Goal: Information Seeking & Learning: Learn about a topic

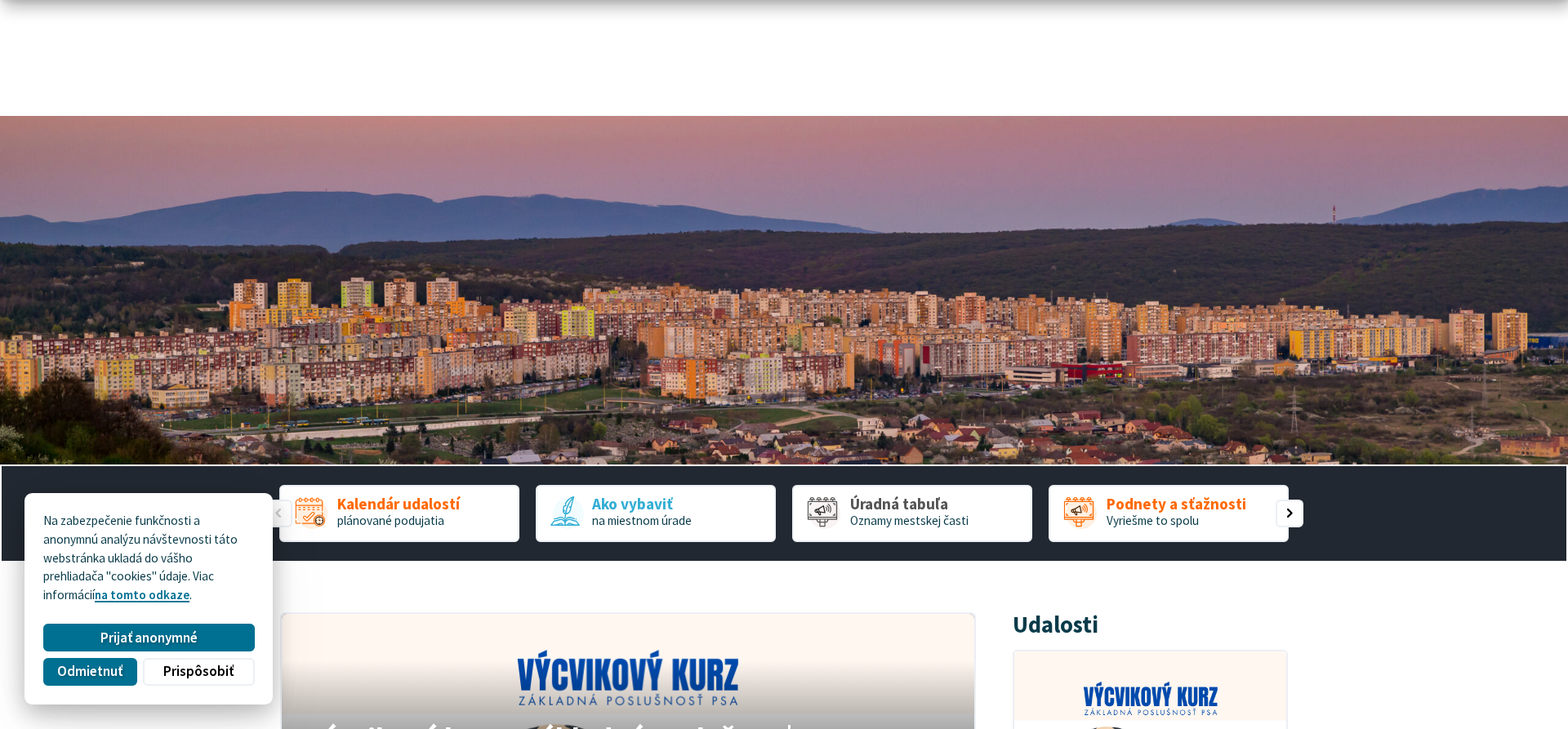
scroll to position [166, 0]
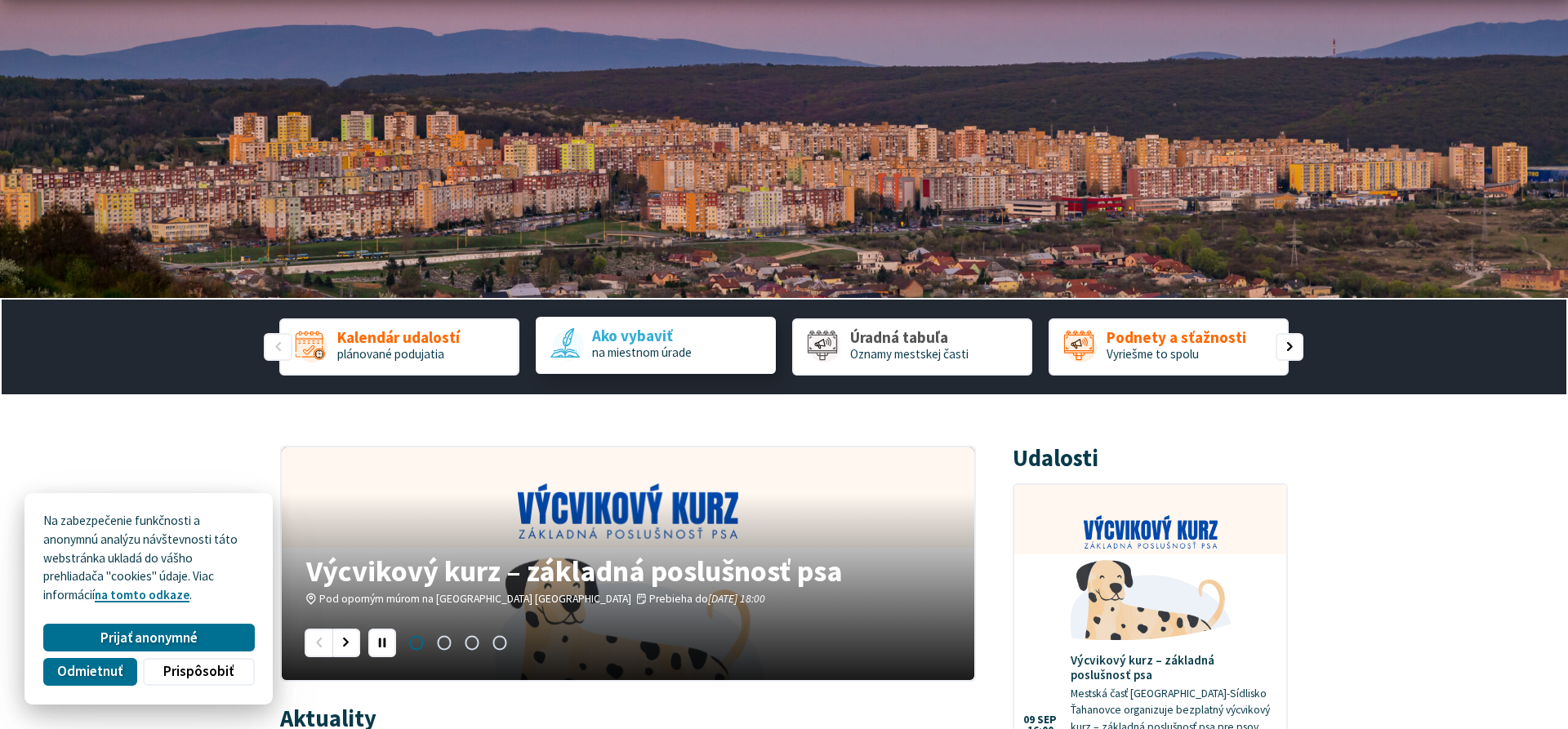
click at [675, 358] on span "na miestnom úrade" at bounding box center [642, 352] width 99 height 15
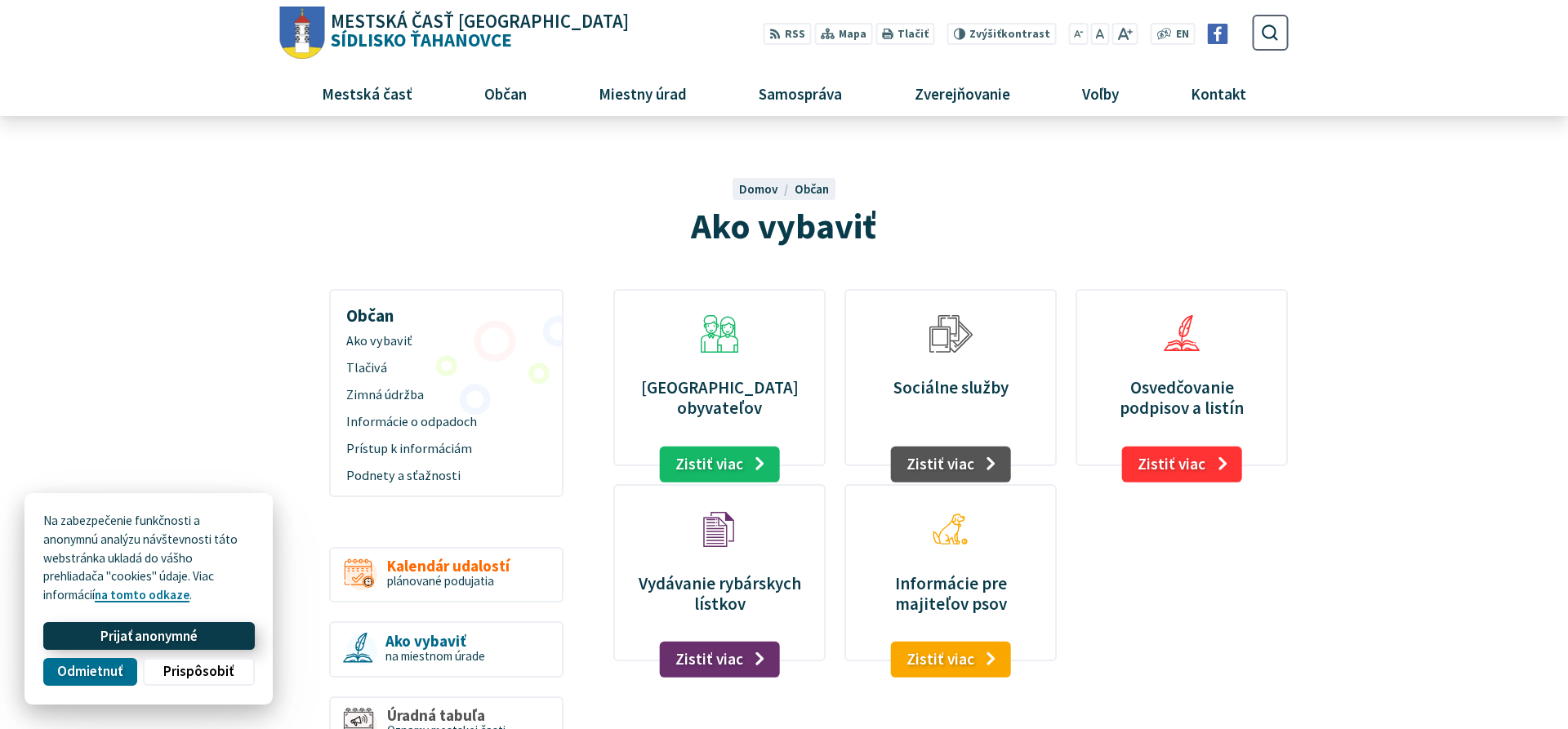
click at [156, 644] on span "Prijať anonymné" at bounding box center [148, 636] width 97 height 17
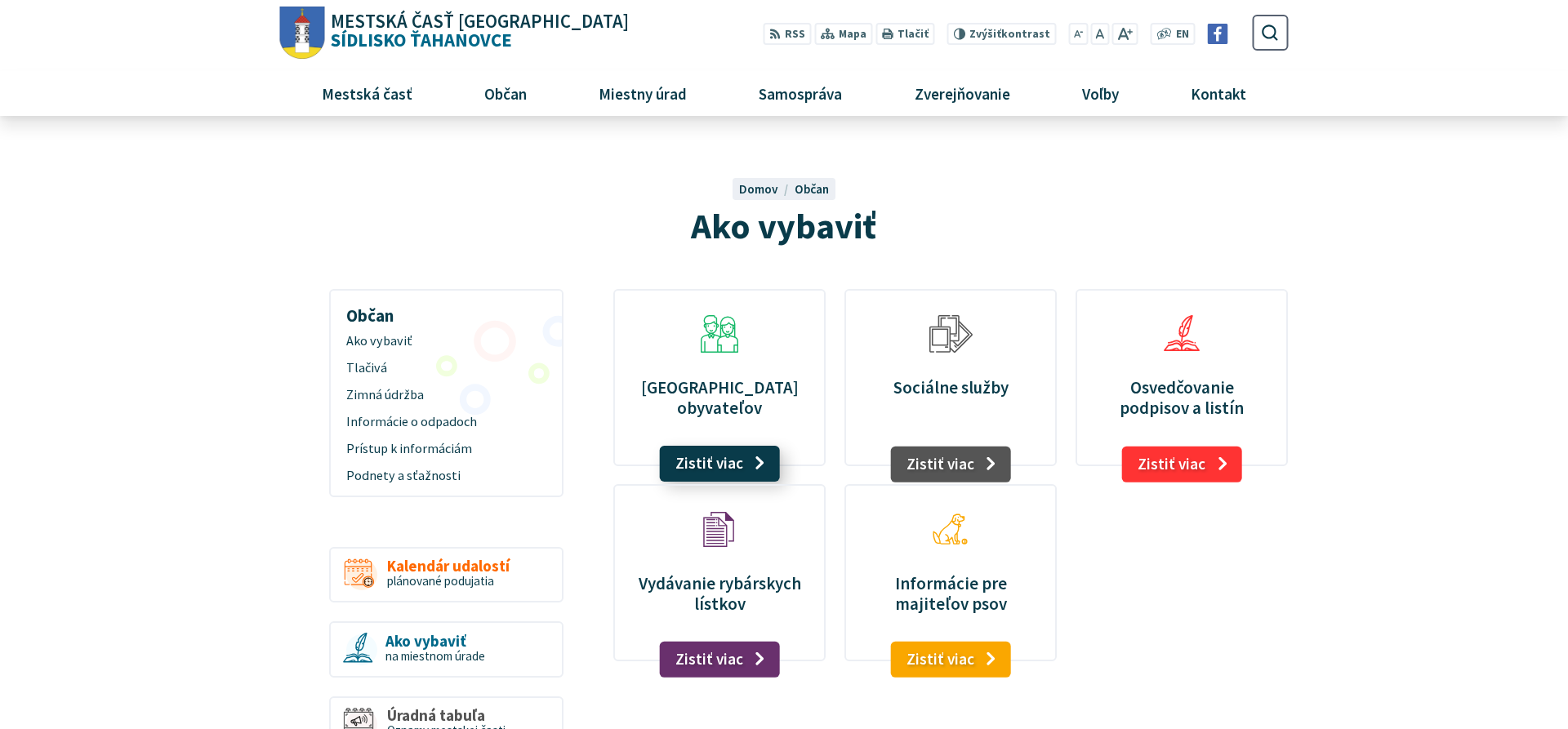
click at [719, 460] on link "Zistiť viac" at bounding box center [720, 464] width 120 height 36
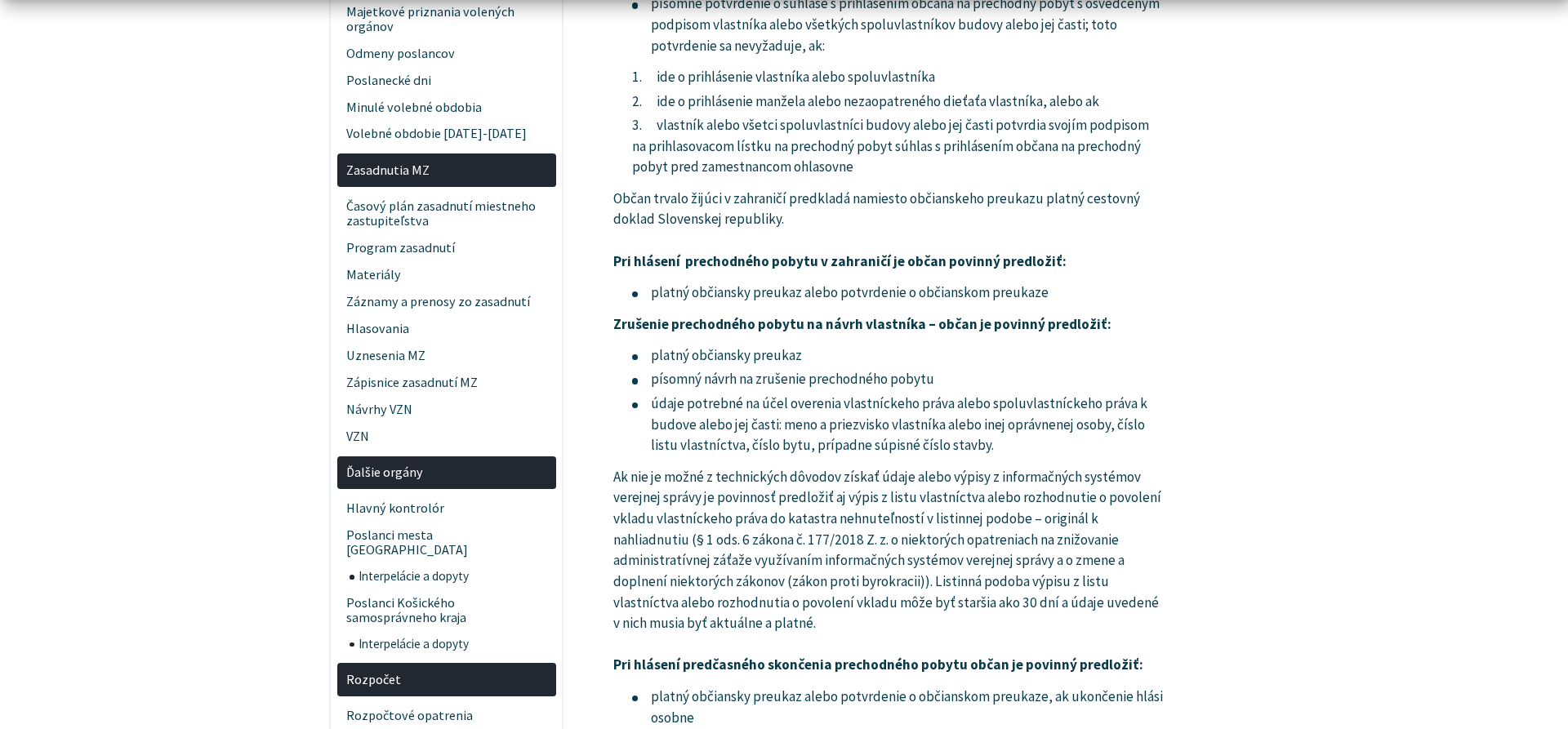
scroll to position [2499, 0]
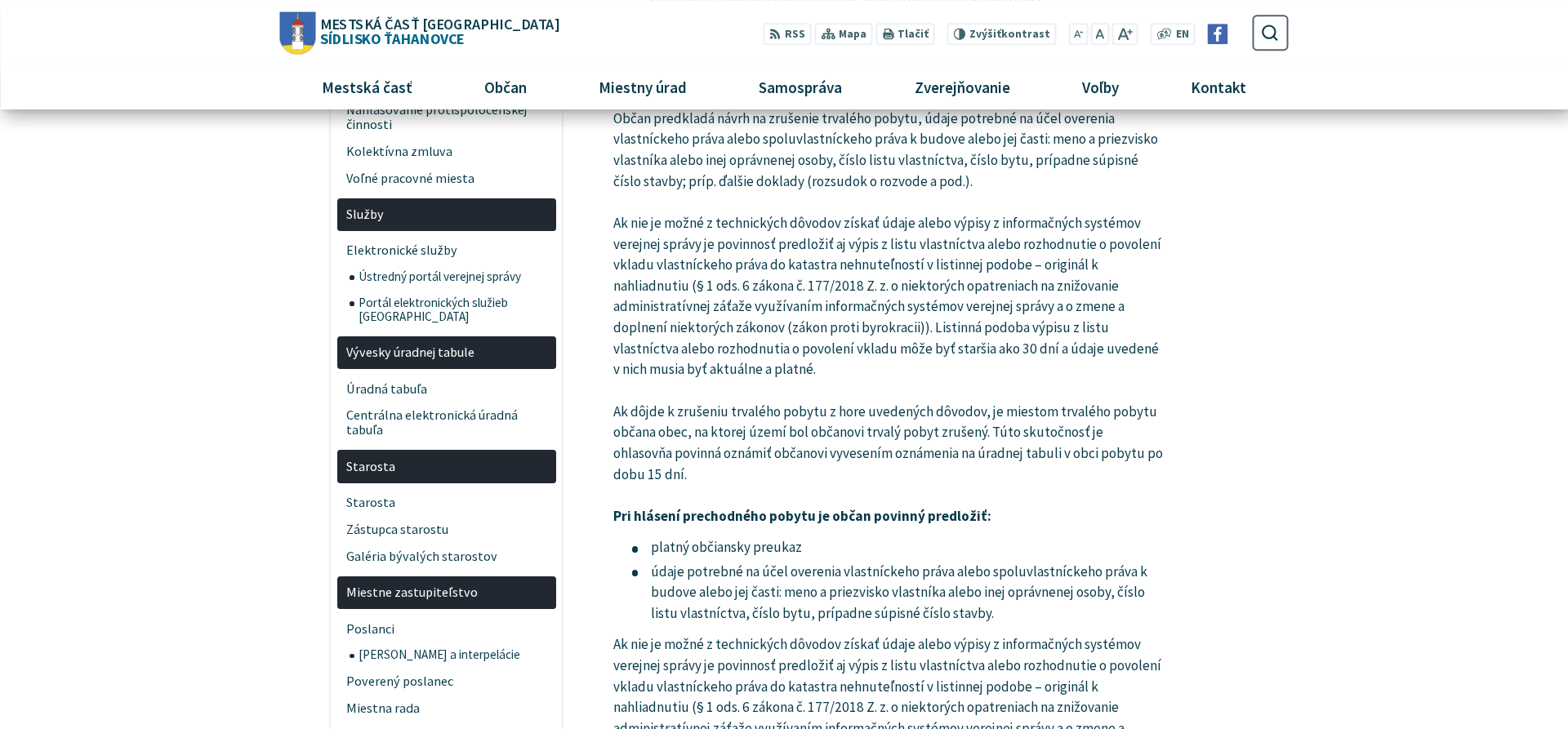
scroll to position [1333, 0]
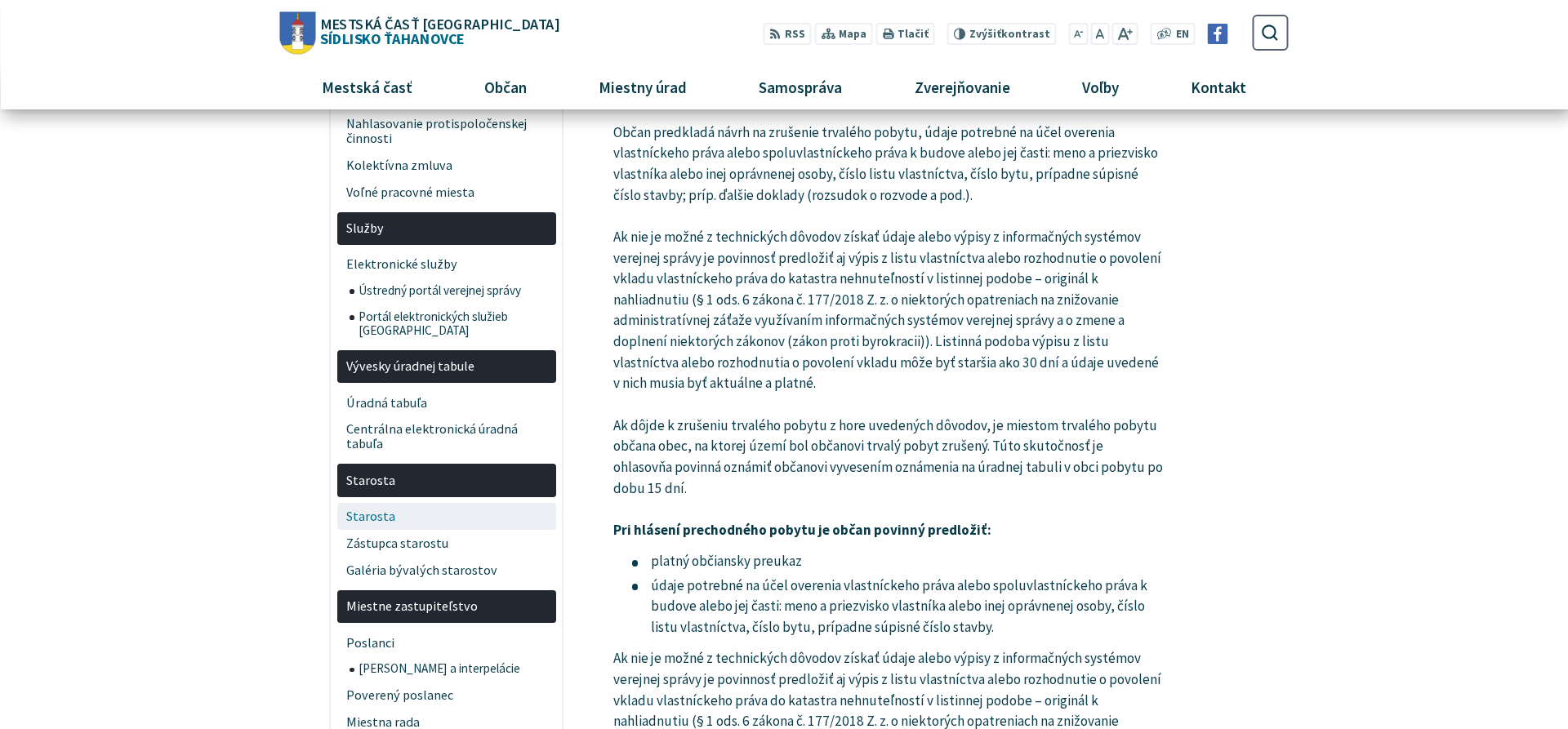
click at [380, 509] on span "Starosta" at bounding box center [446, 516] width 200 height 27
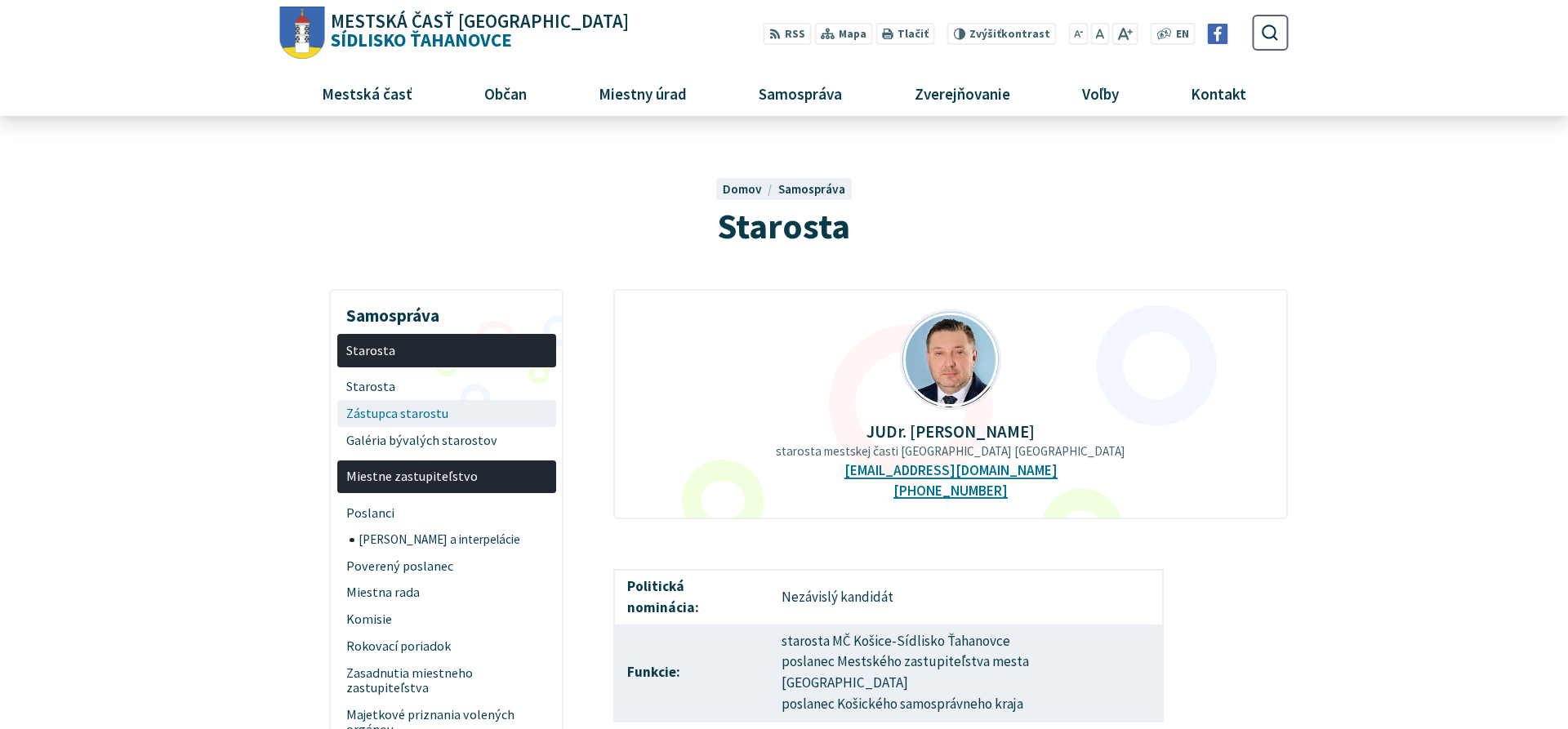
click at [442, 420] on span "Zástupca starostu" at bounding box center [446, 413] width 200 height 27
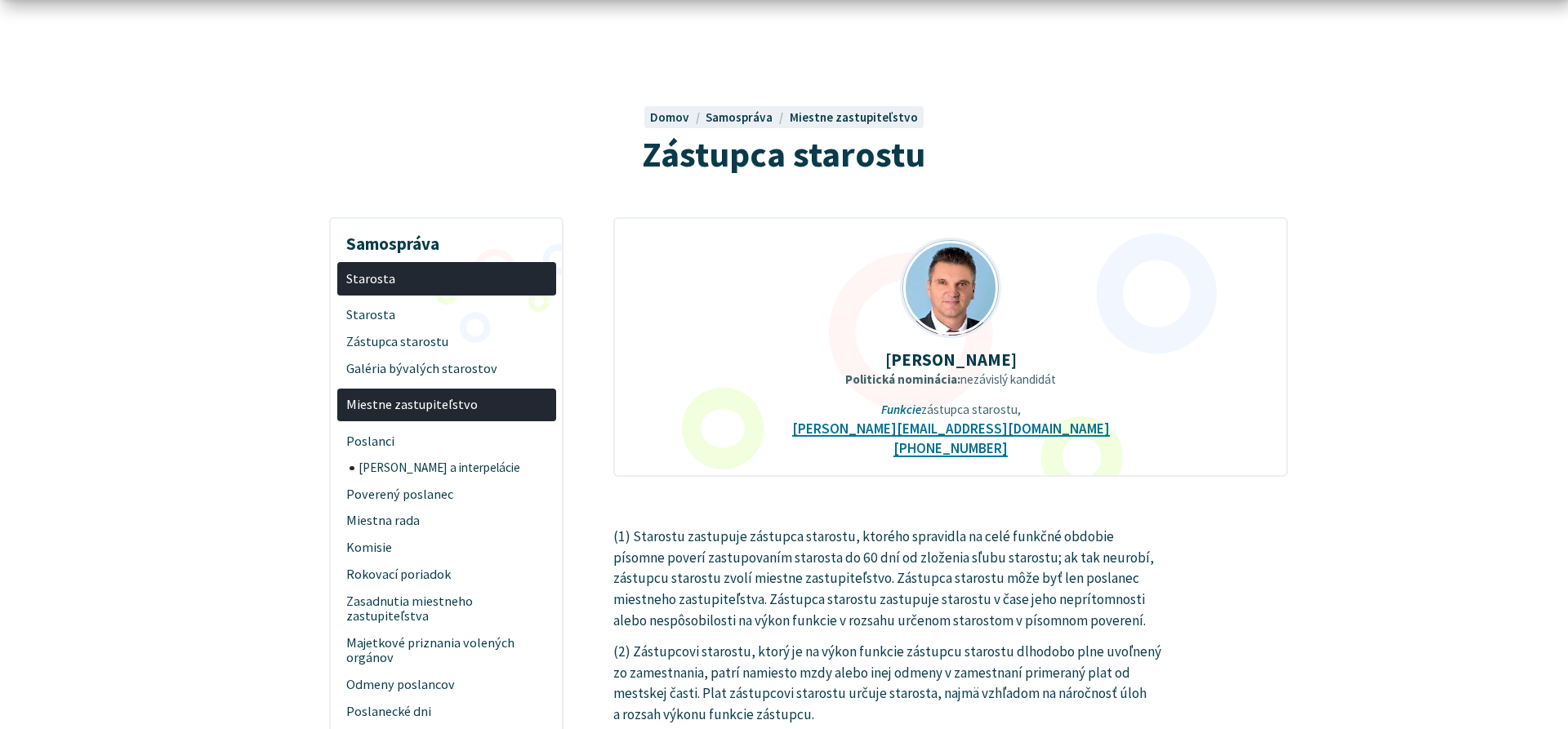
scroll to position [250, 0]
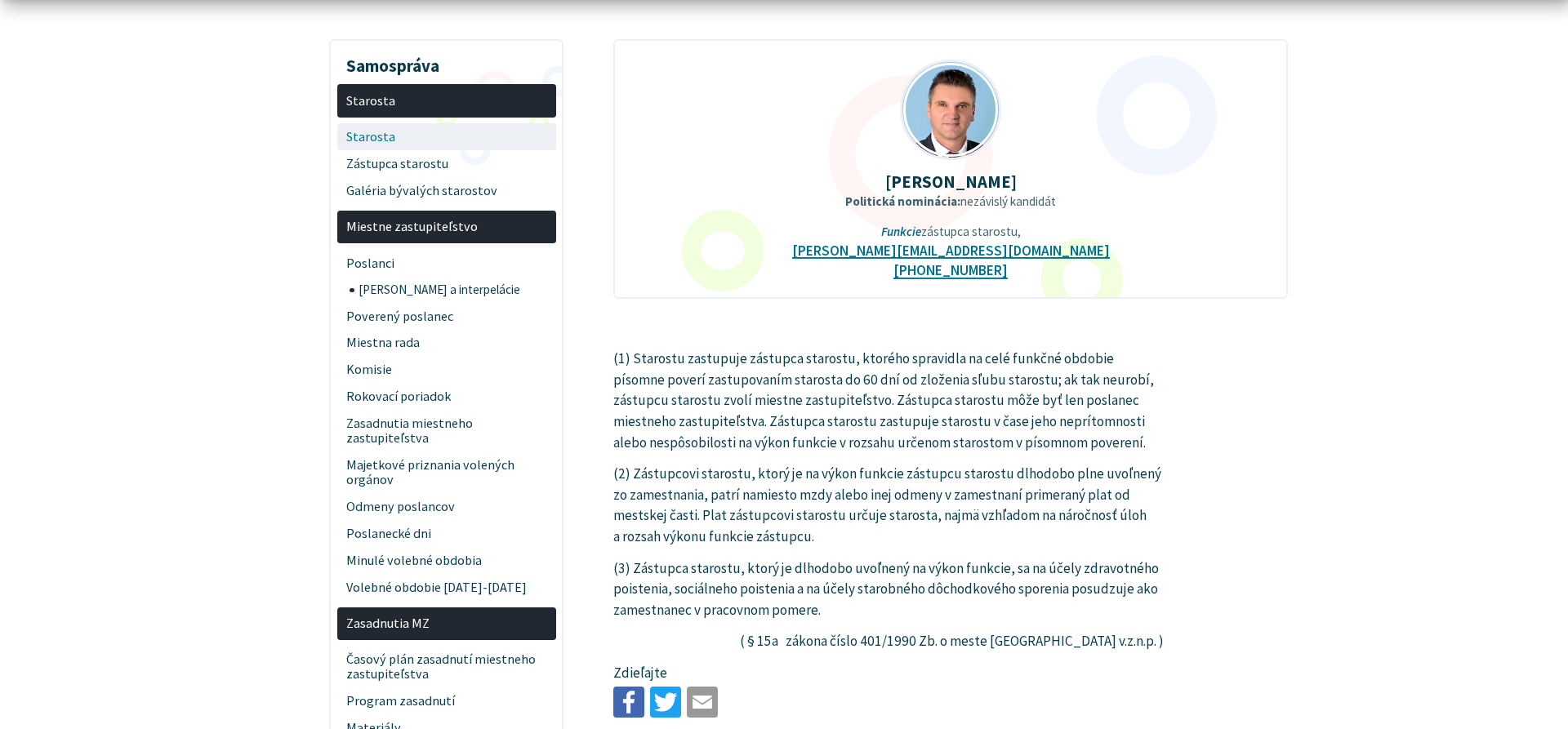
click at [409, 139] on span "Starosta" at bounding box center [446, 137] width 200 height 27
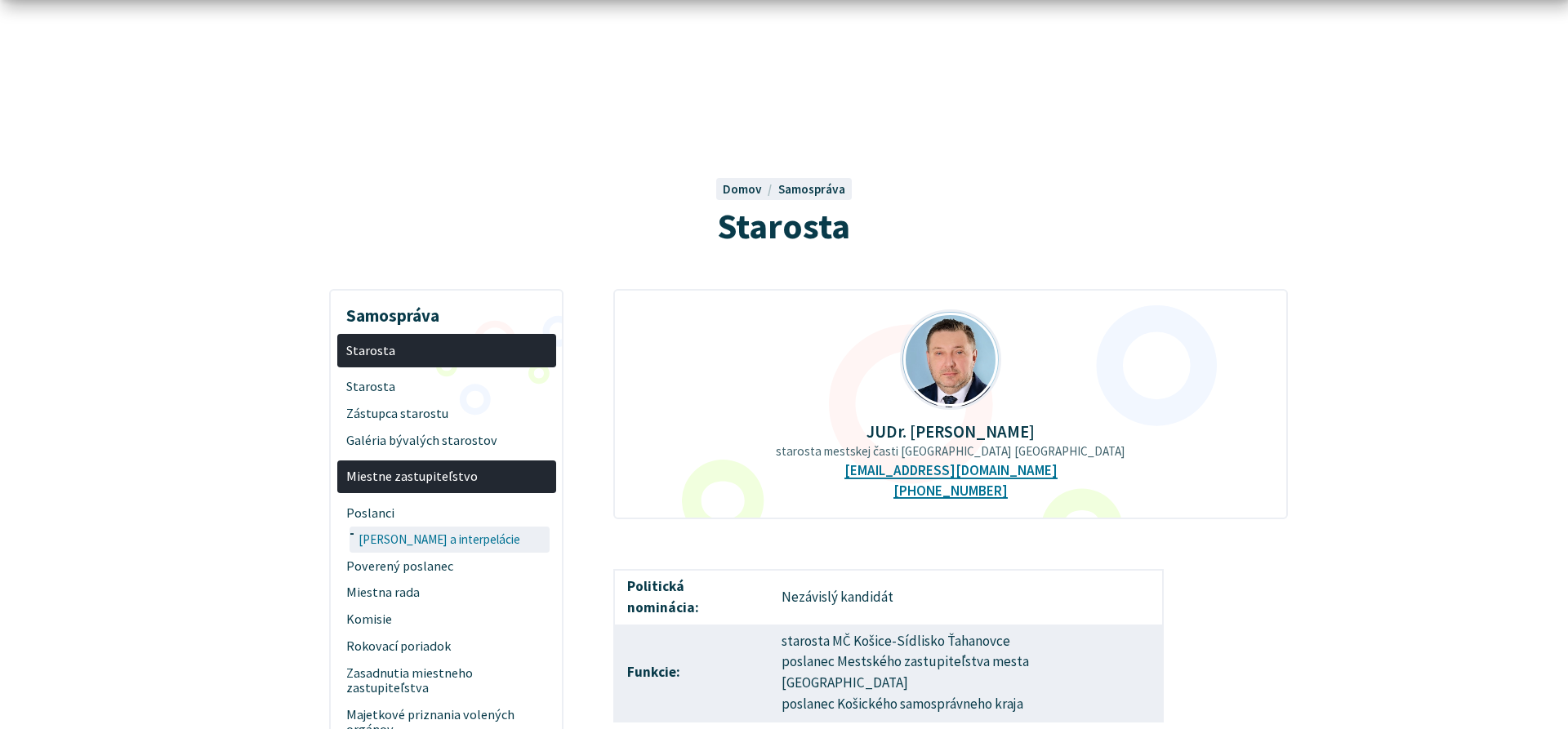
scroll to position [166, 0]
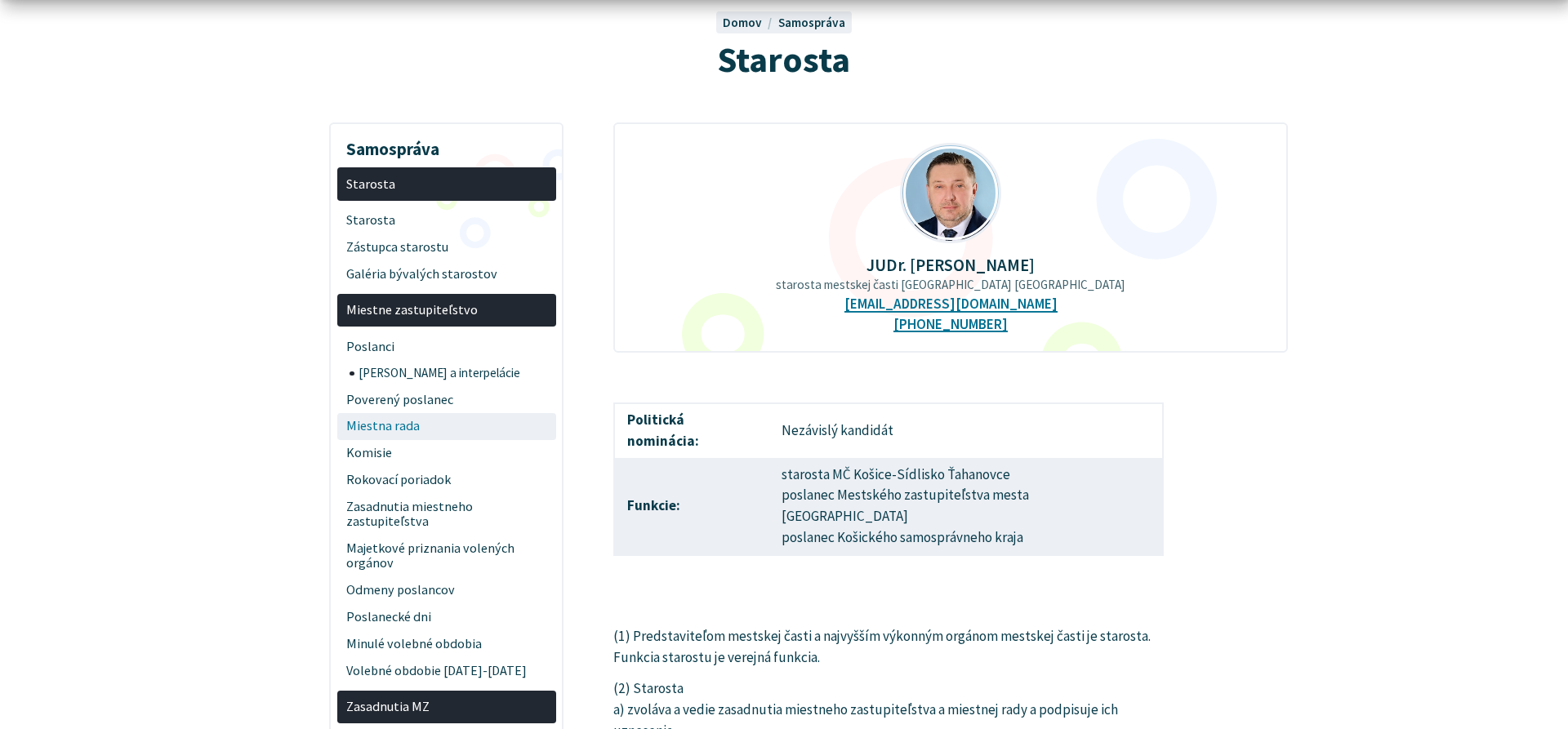
click at [408, 431] on span "Miestna rada" at bounding box center [446, 427] width 200 height 27
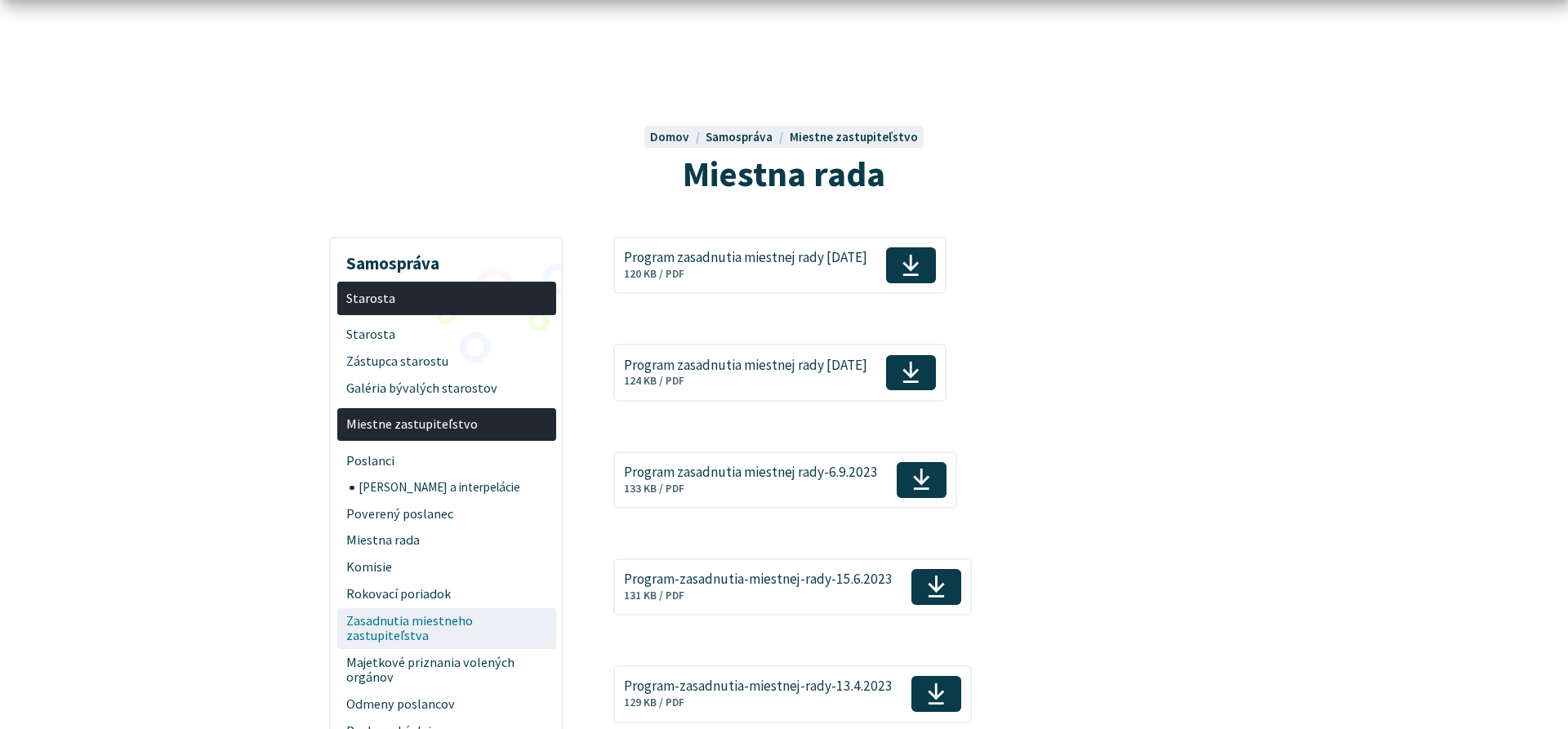
scroll to position [83, 0]
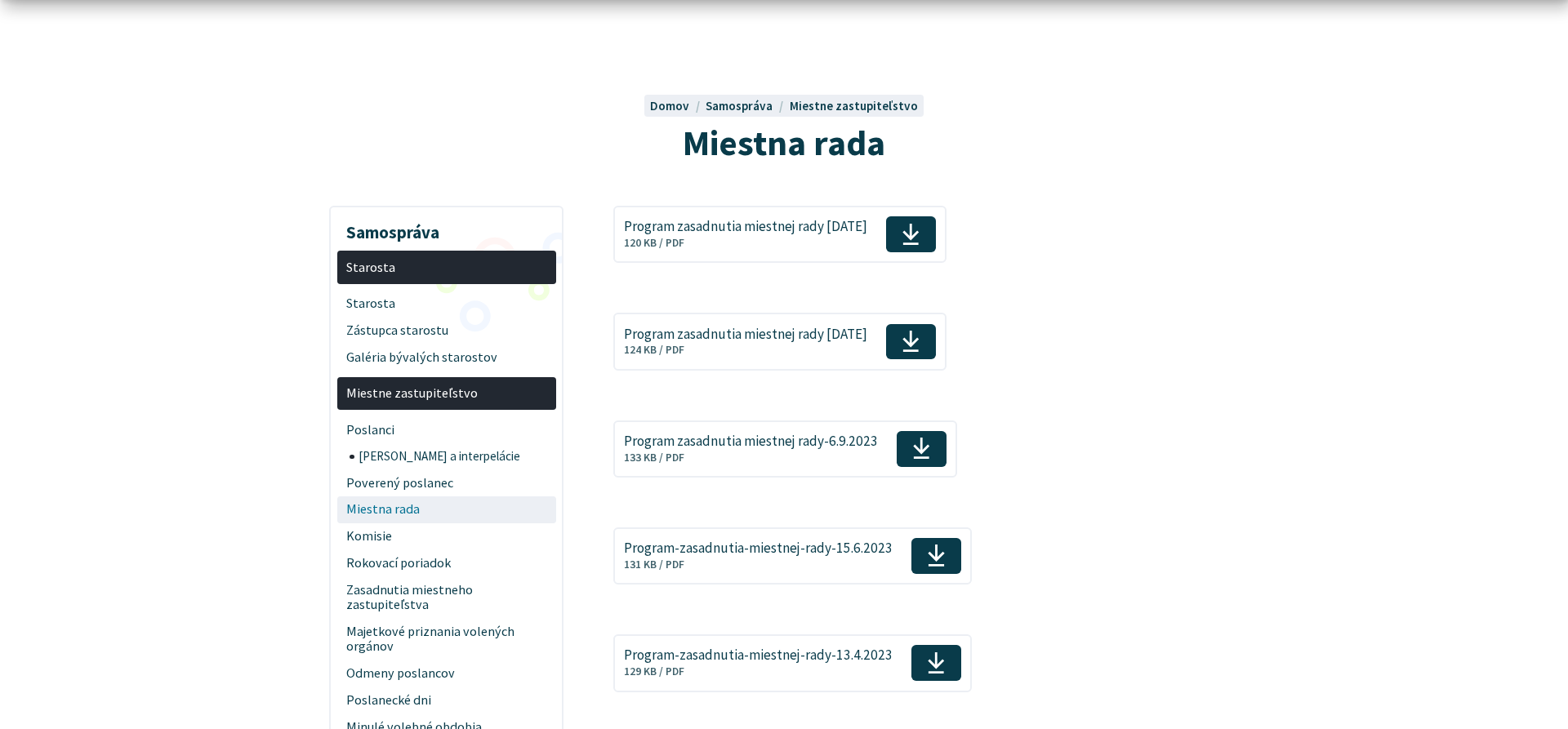
click at [401, 516] on span "Miestna rada" at bounding box center [446, 510] width 200 height 27
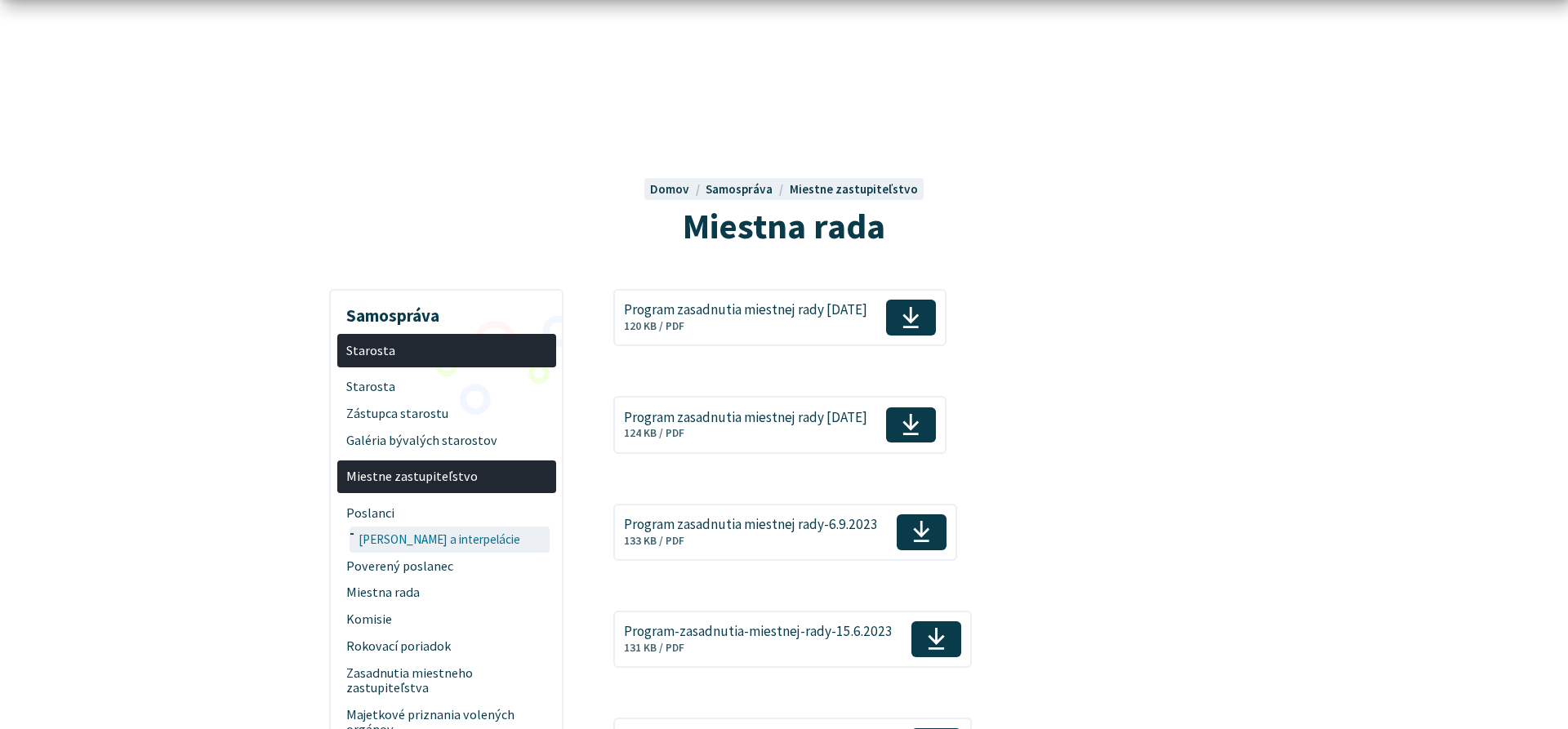
scroll to position [333, 0]
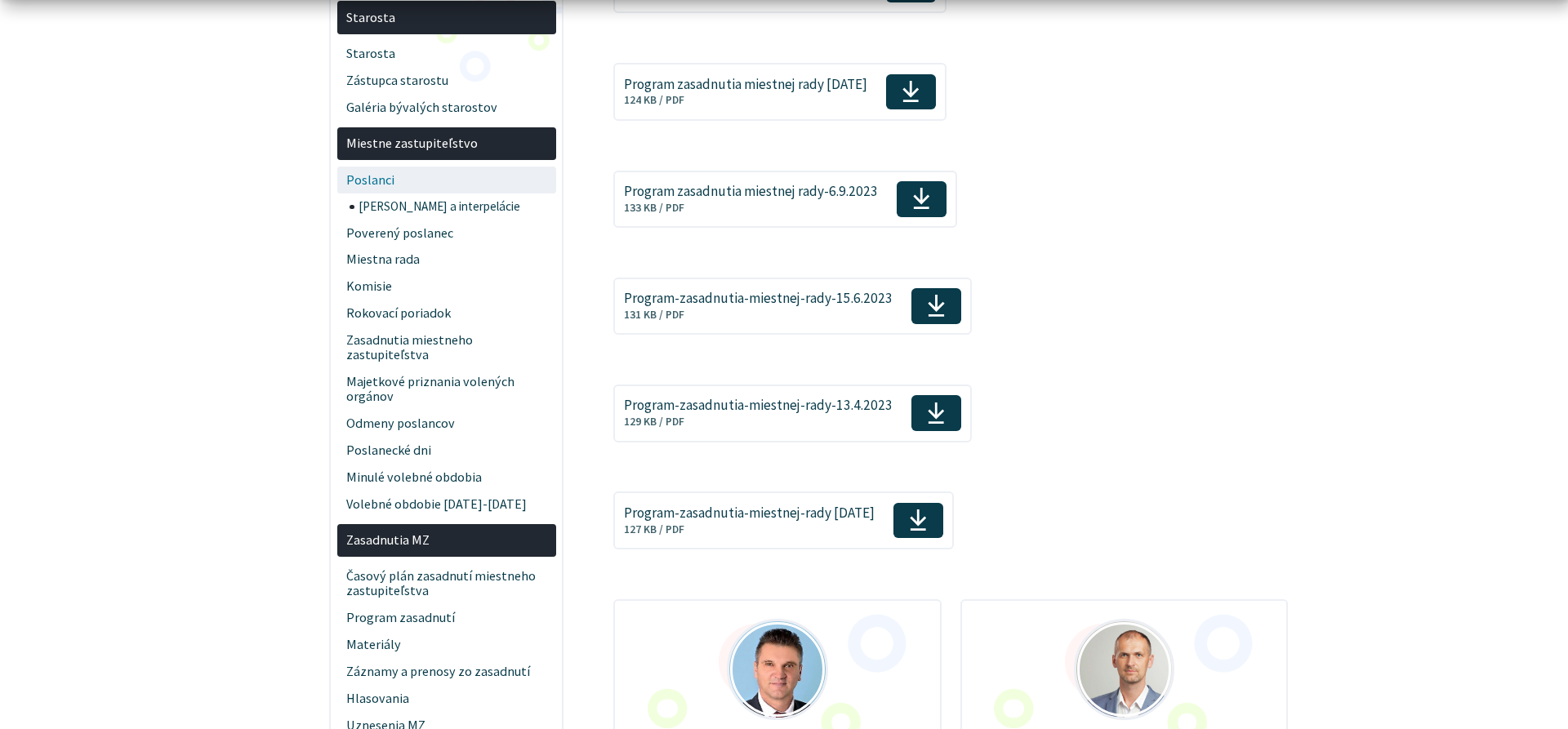
click at [390, 185] on span "Poslanci" at bounding box center [446, 180] width 200 height 27
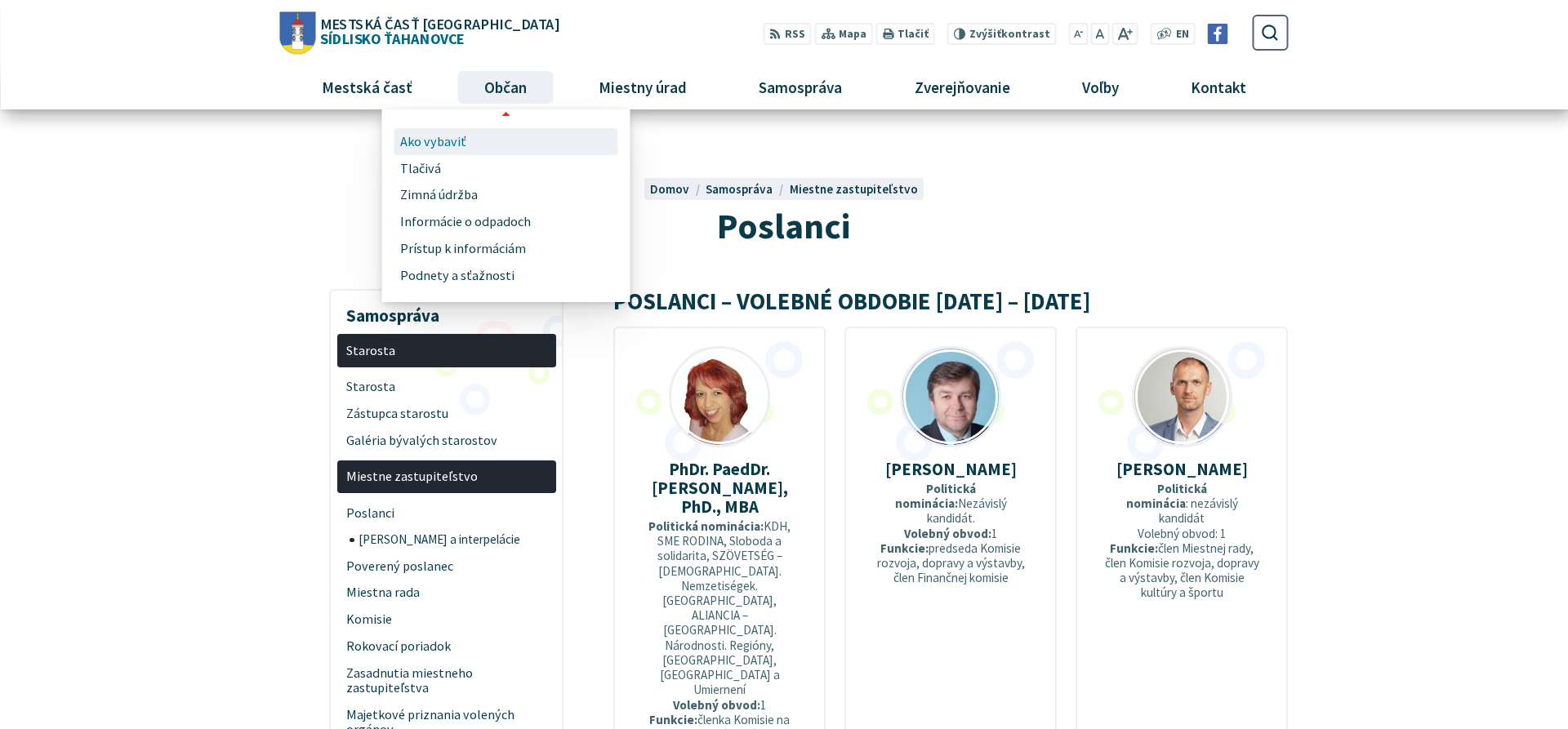
click at [432, 136] on span "Ako vybaviť" at bounding box center [432, 142] width 66 height 27
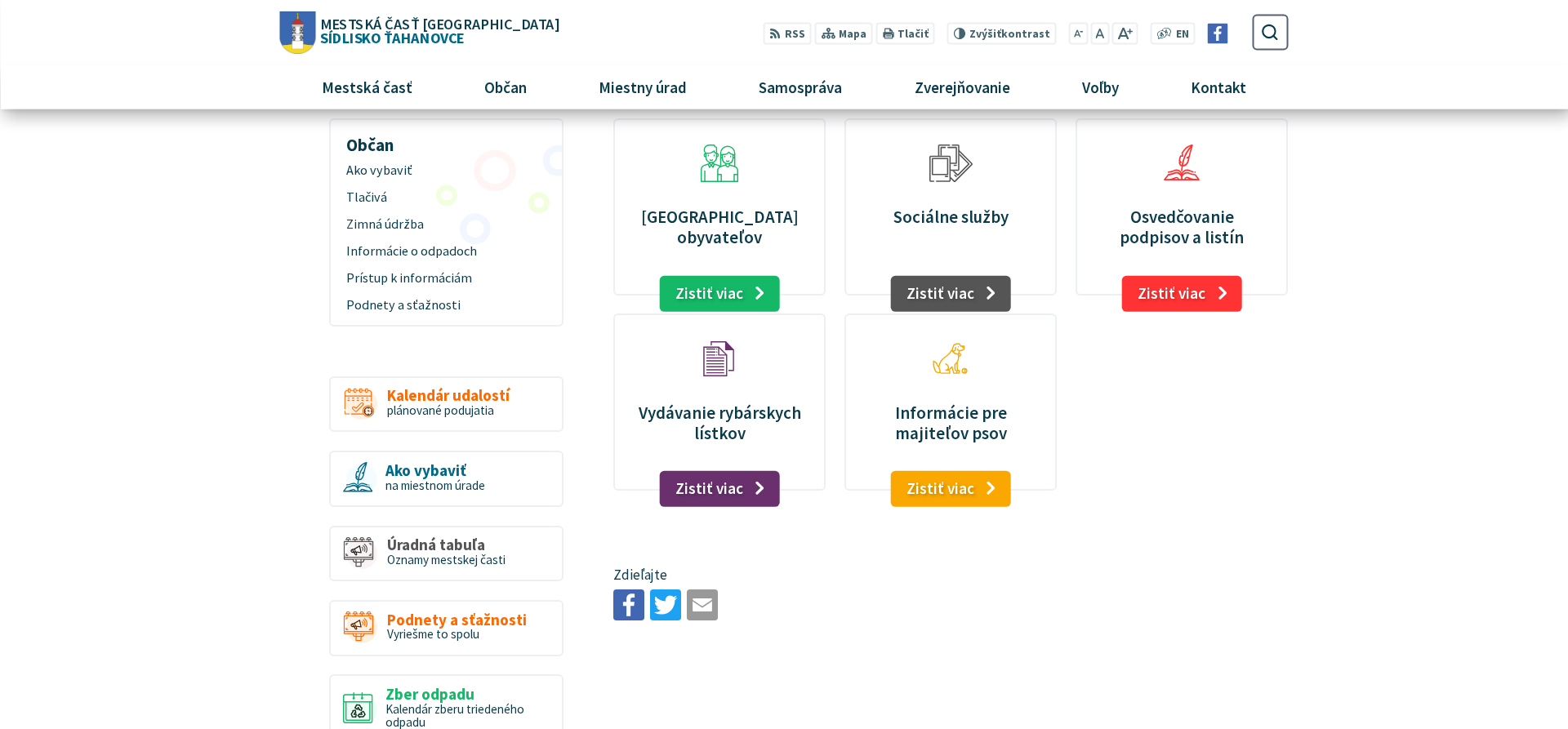
scroll to position [83, 0]
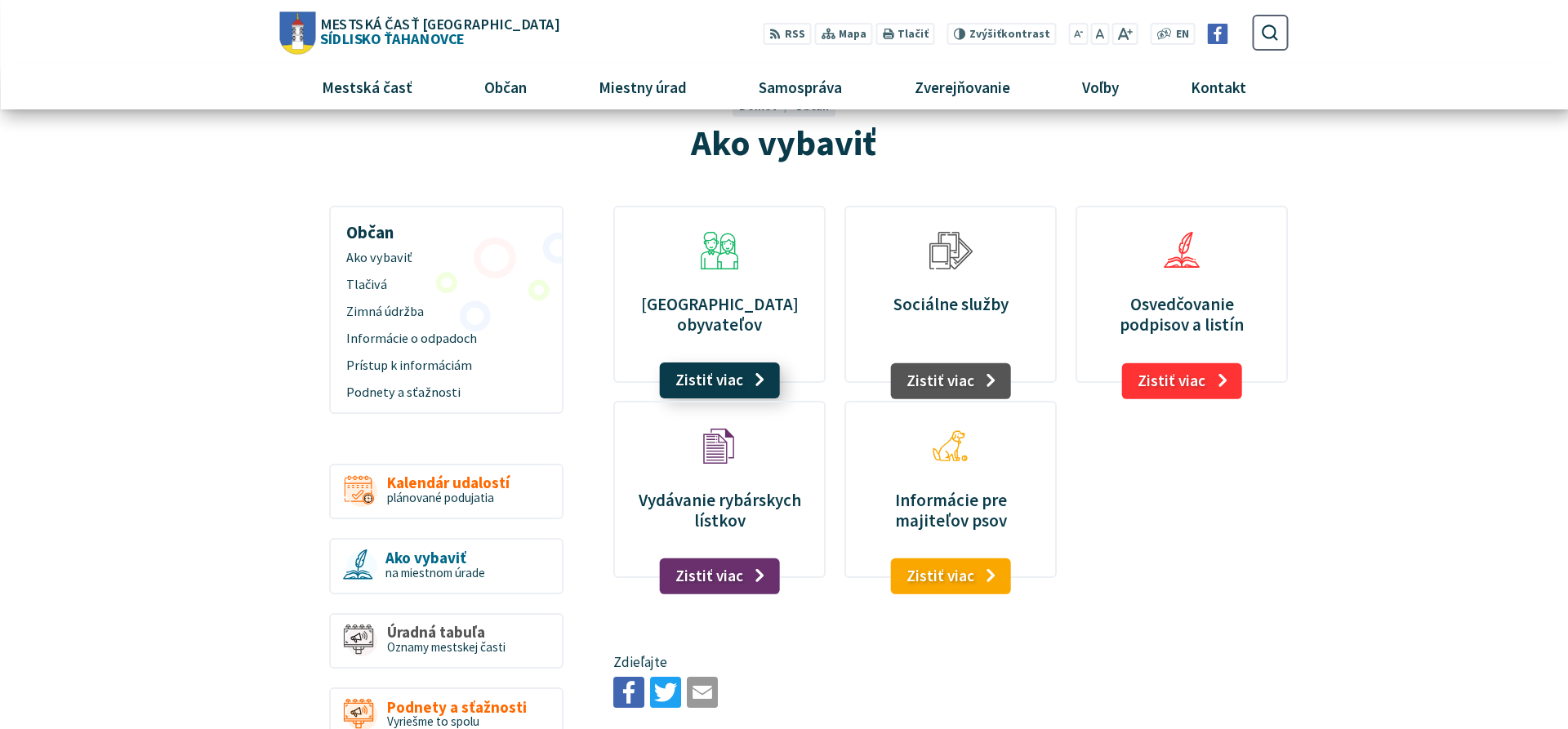
click at [711, 376] on link "Zistiť viac" at bounding box center [720, 381] width 120 height 36
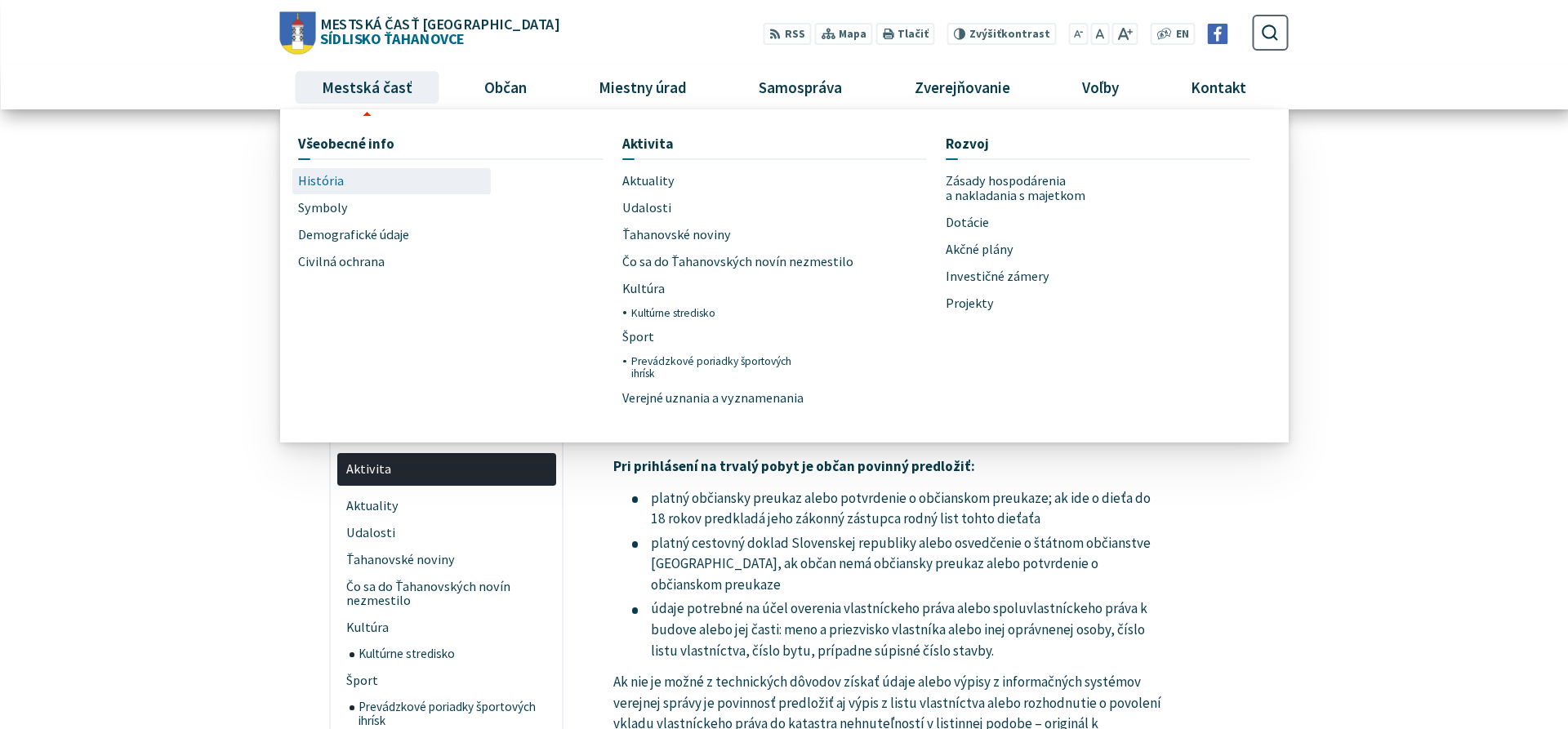
click at [332, 184] on span "História" at bounding box center [321, 182] width 46 height 27
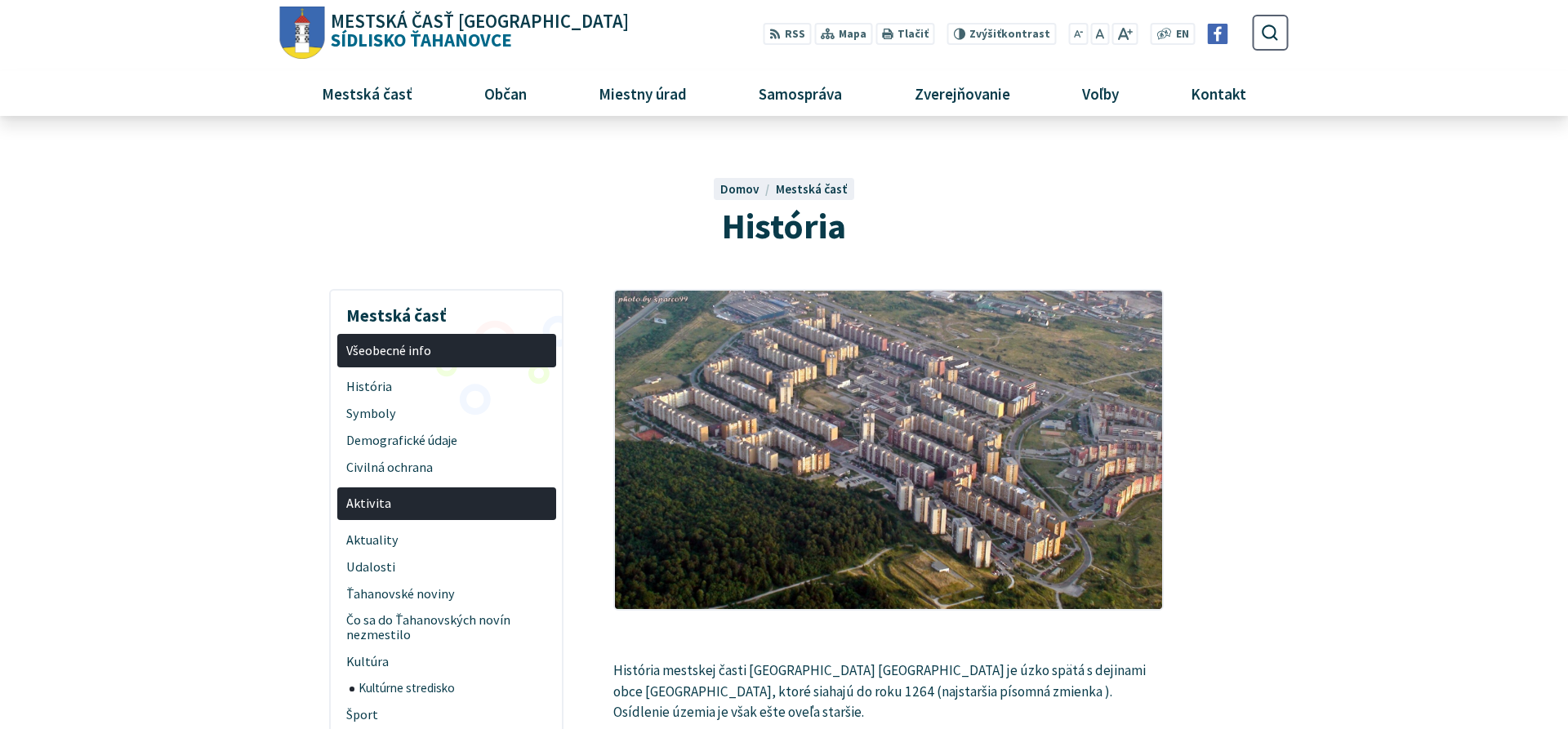
click at [813, 187] on span "Mestská časť" at bounding box center [811, 188] width 71 height 15
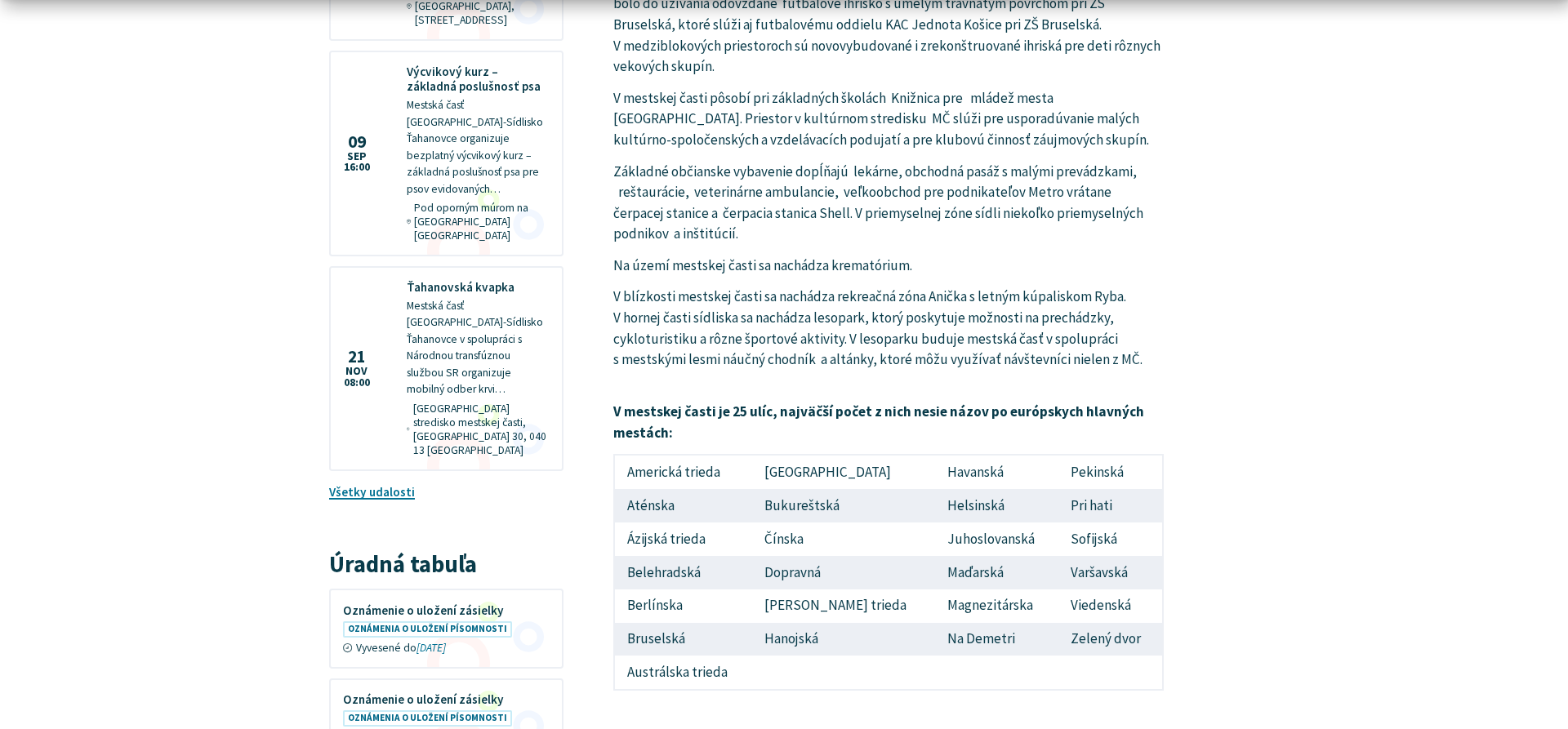
scroll to position [1832, 0]
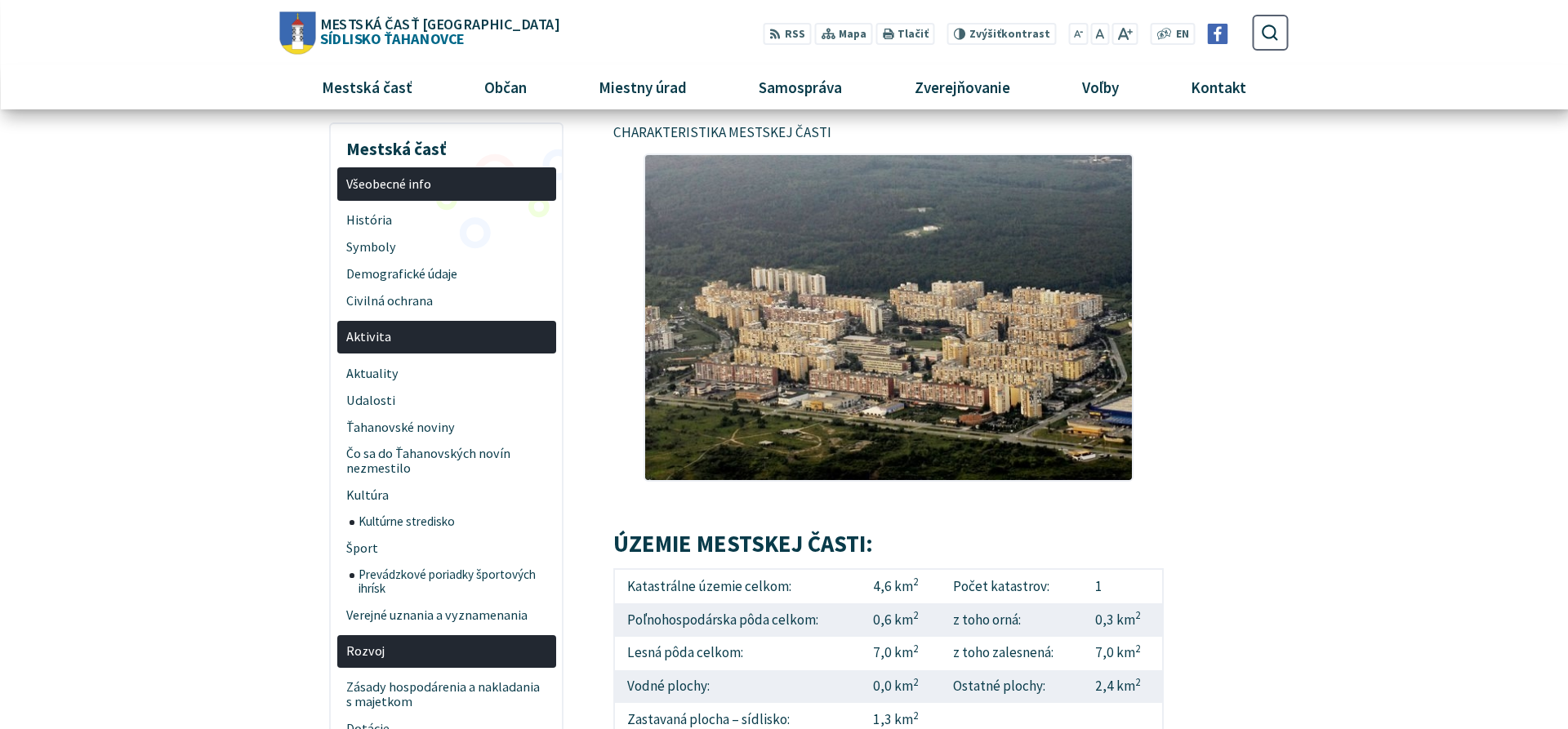
scroll to position [0, 0]
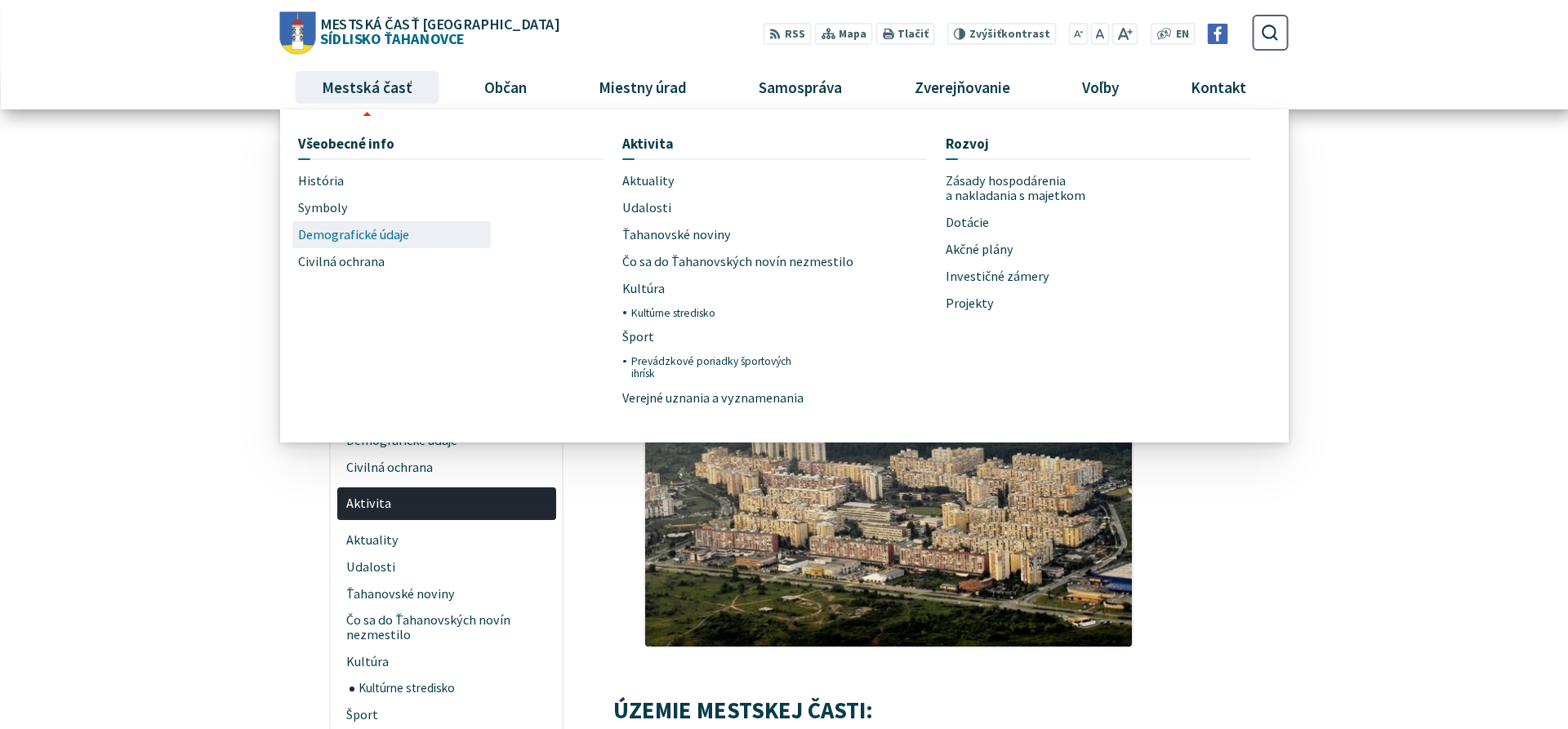
click at [373, 246] on span "Demografické údaje" at bounding box center [354, 235] width 111 height 27
click at [644, 201] on span "Udalosti" at bounding box center [647, 208] width 49 height 27
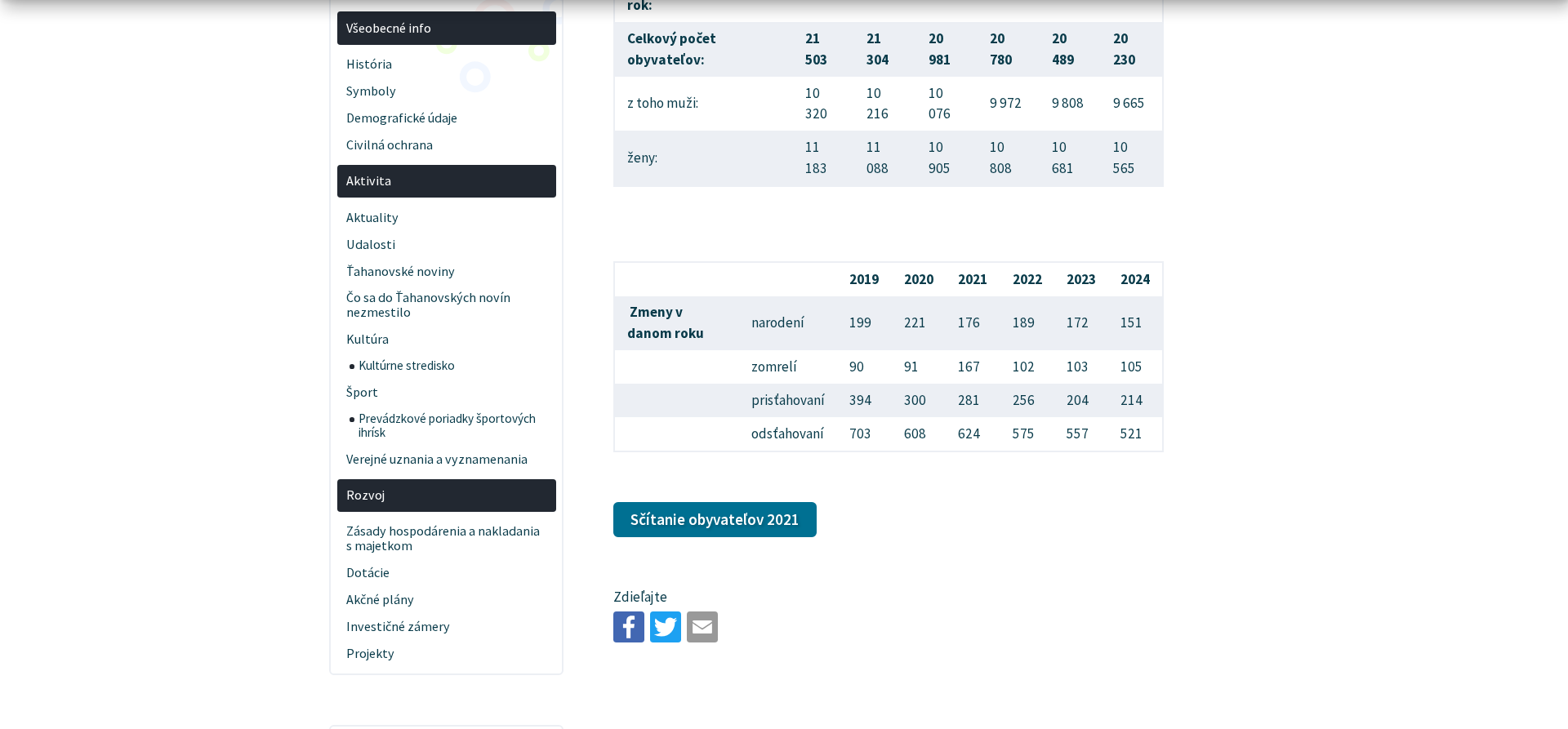
scroll to position [417, 0]
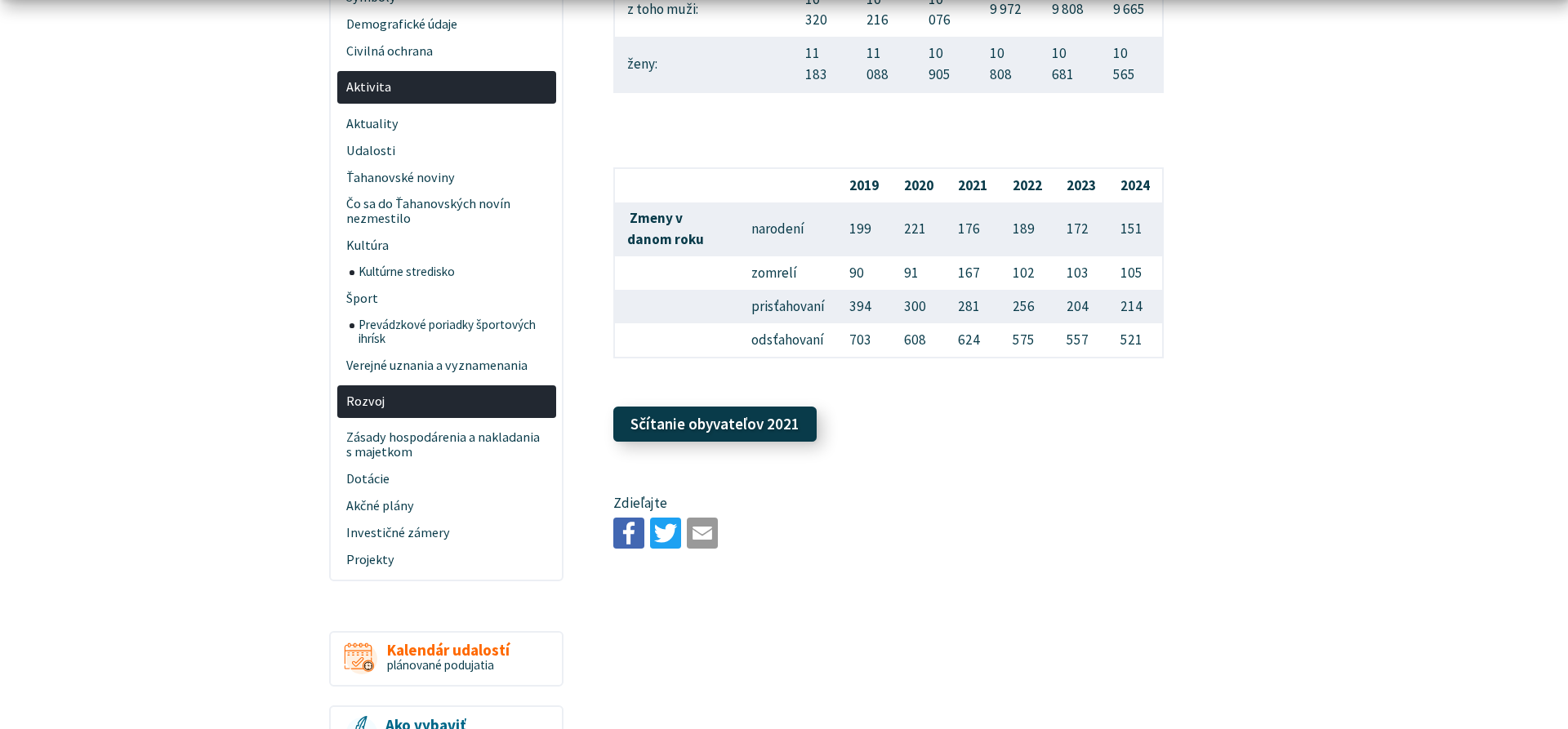
click at [761, 442] on link "Sčítanie obyvateľov 2021" at bounding box center [714, 425] width 203 height 36
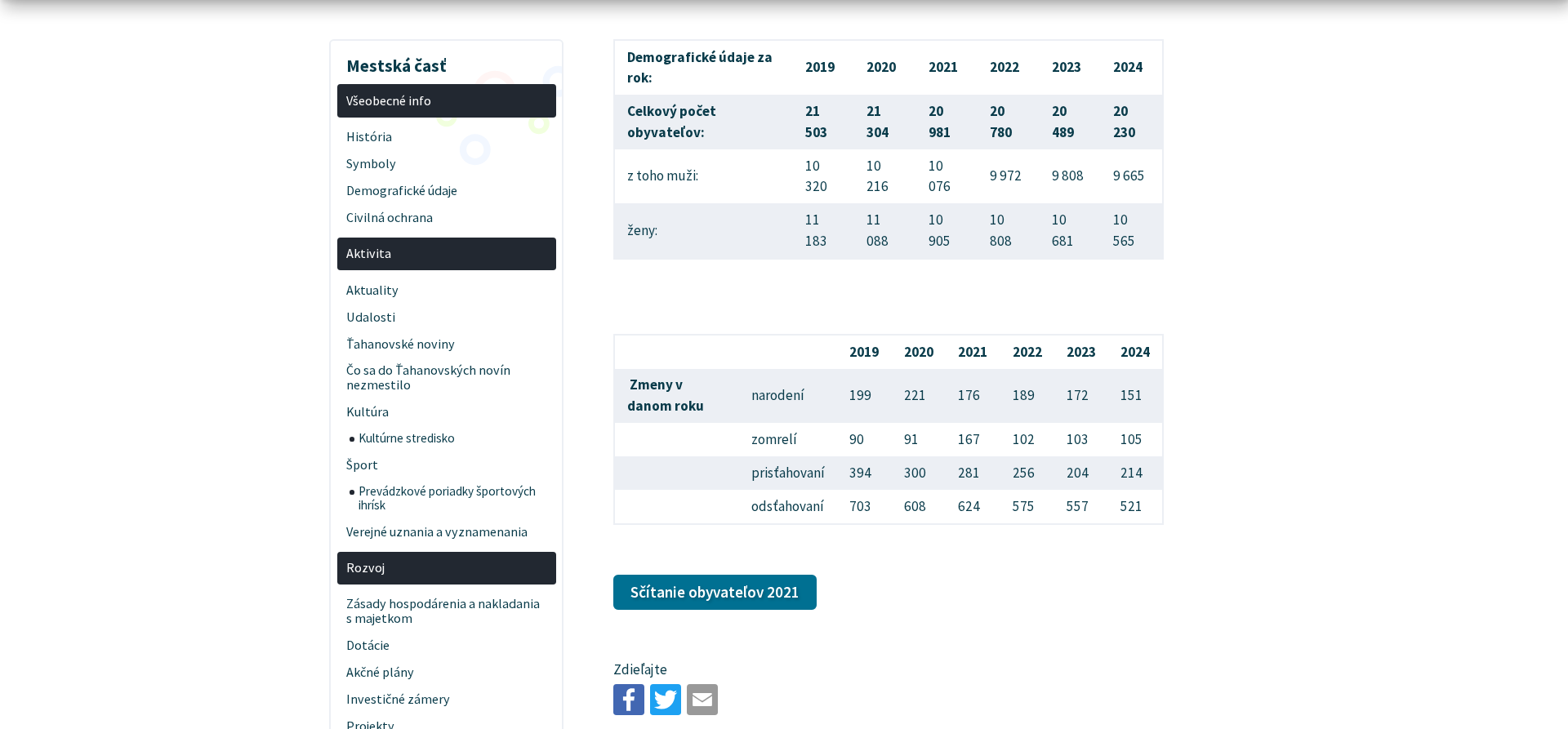
scroll to position [0, 0]
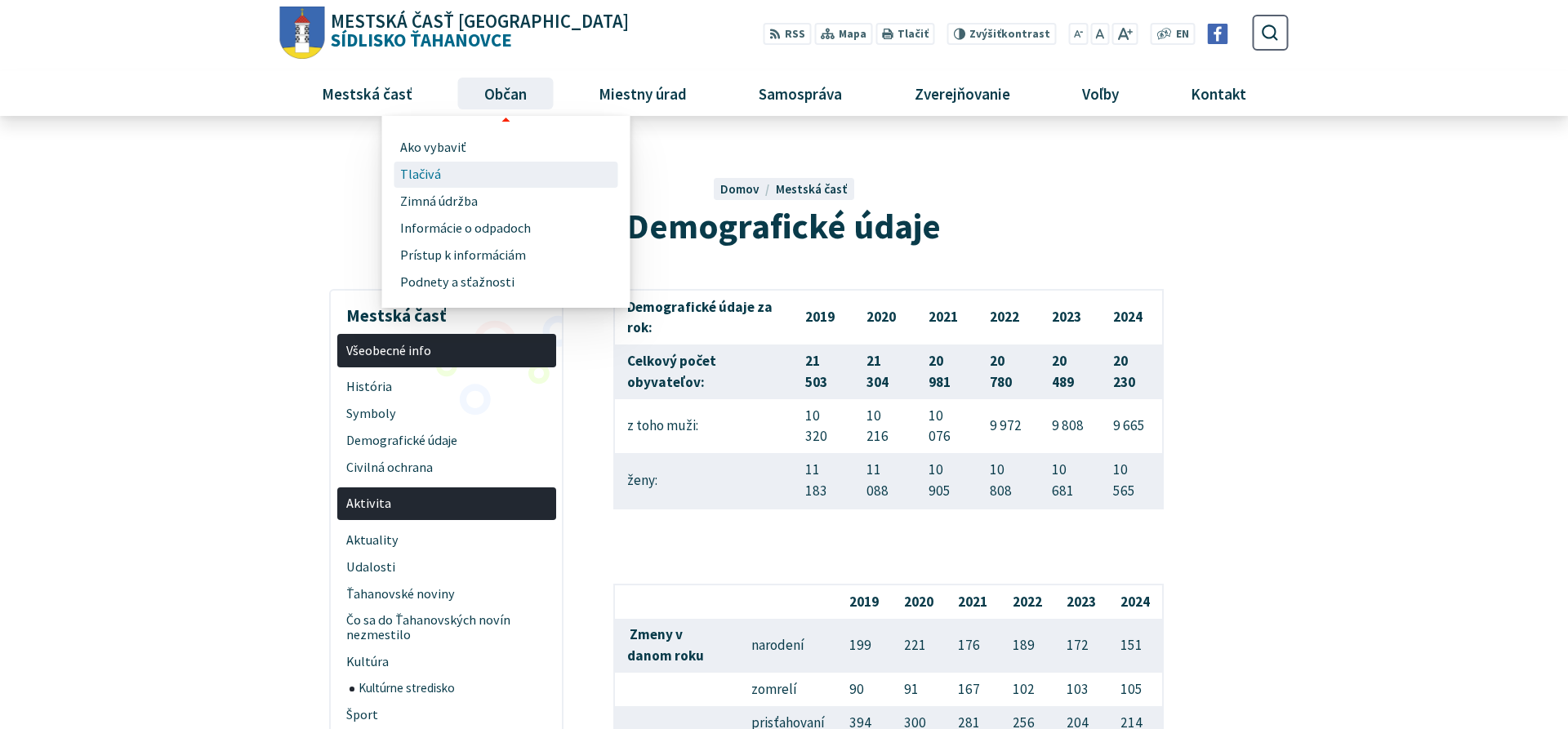
click at [414, 167] on span "Tlačivá" at bounding box center [420, 175] width 41 height 27
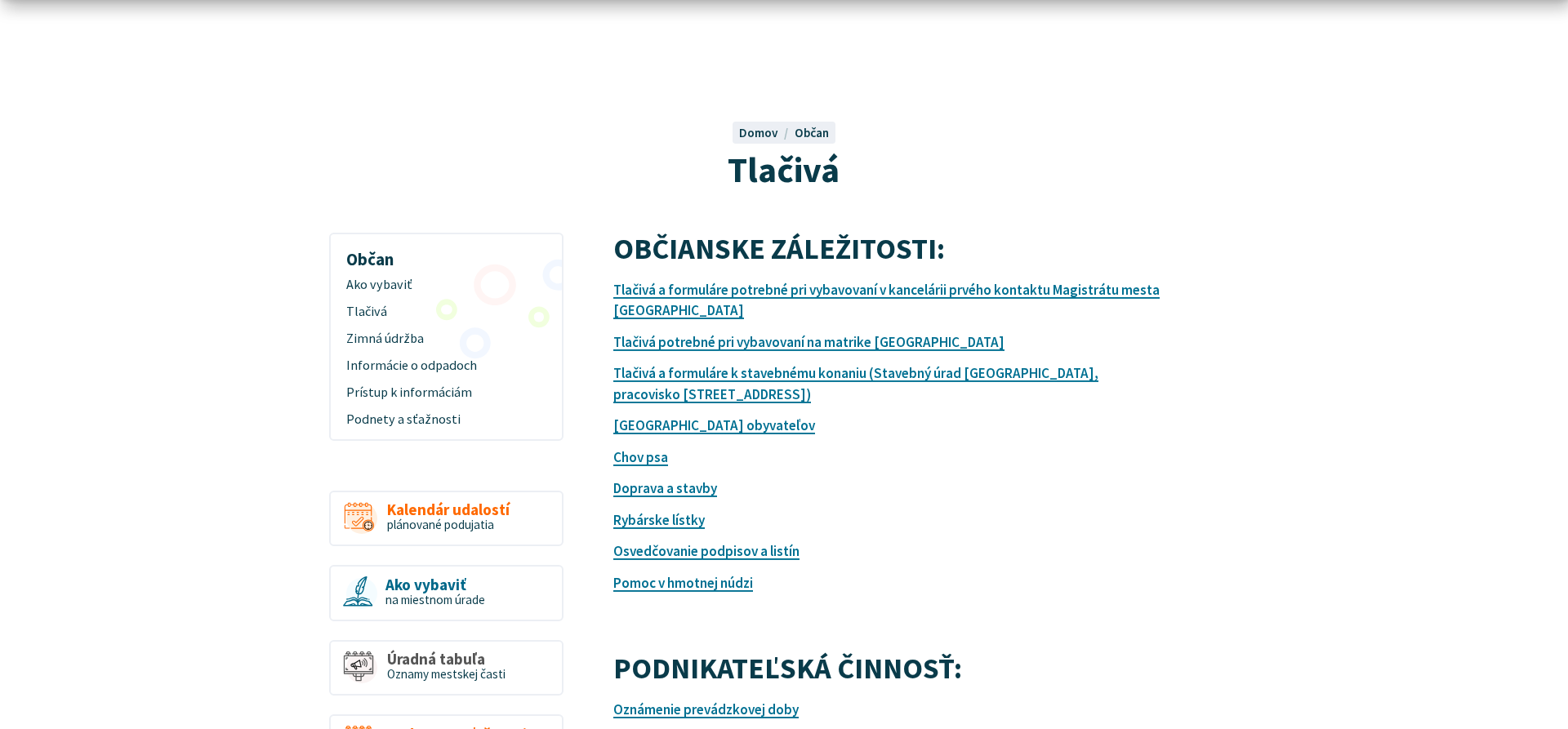
scroll to position [83, 0]
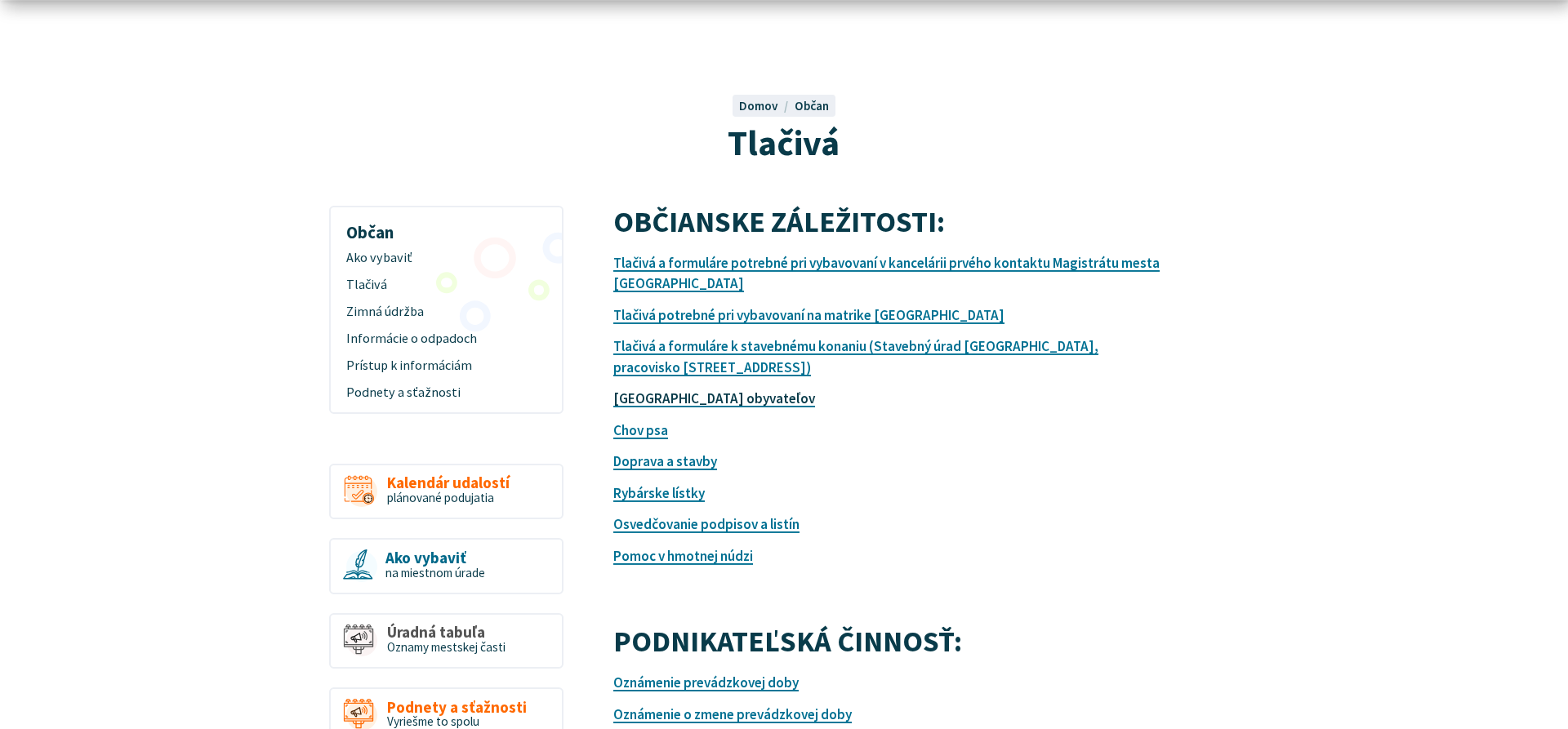
click at [678, 402] on link "Evidencia obyvateľov" at bounding box center [713, 399] width 202 height 18
click at [730, 260] on link "Tlačivá a formuláre potrebné pri vybavovaní v kancelárii prvého kontaktu Magist…" at bounding box center [886, 273] width 546 height 39
click at [854, 317] on link "Tlačivá potrebné pri vybavovaní na matrike Košice-Staré mesto" at bounding box center [808, 316] width 392 height 18
click at [634, 394] on link "Evidencia obyvateľov" at bounding box center [713, 399] width 202 height 18
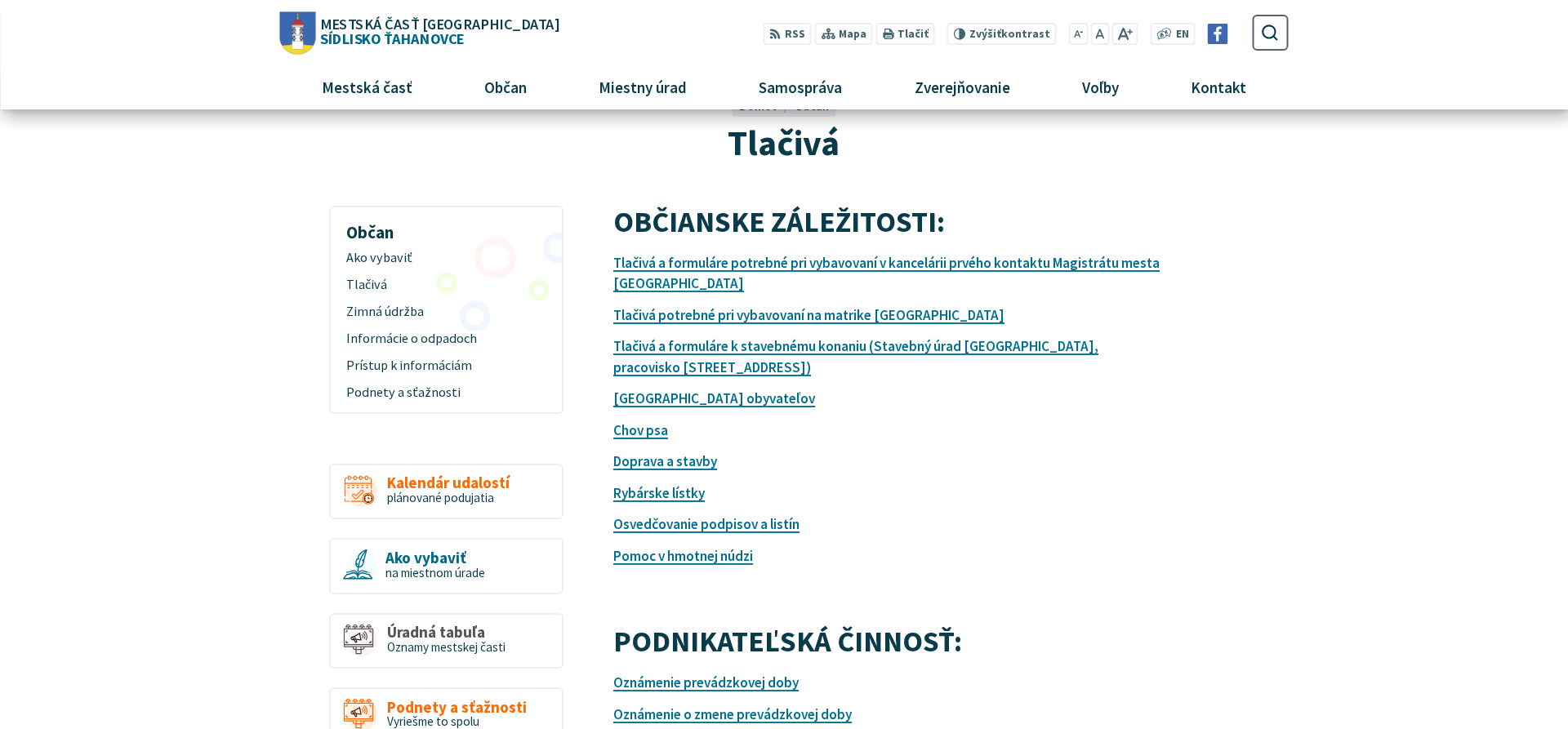
scroll to position [0, 0]
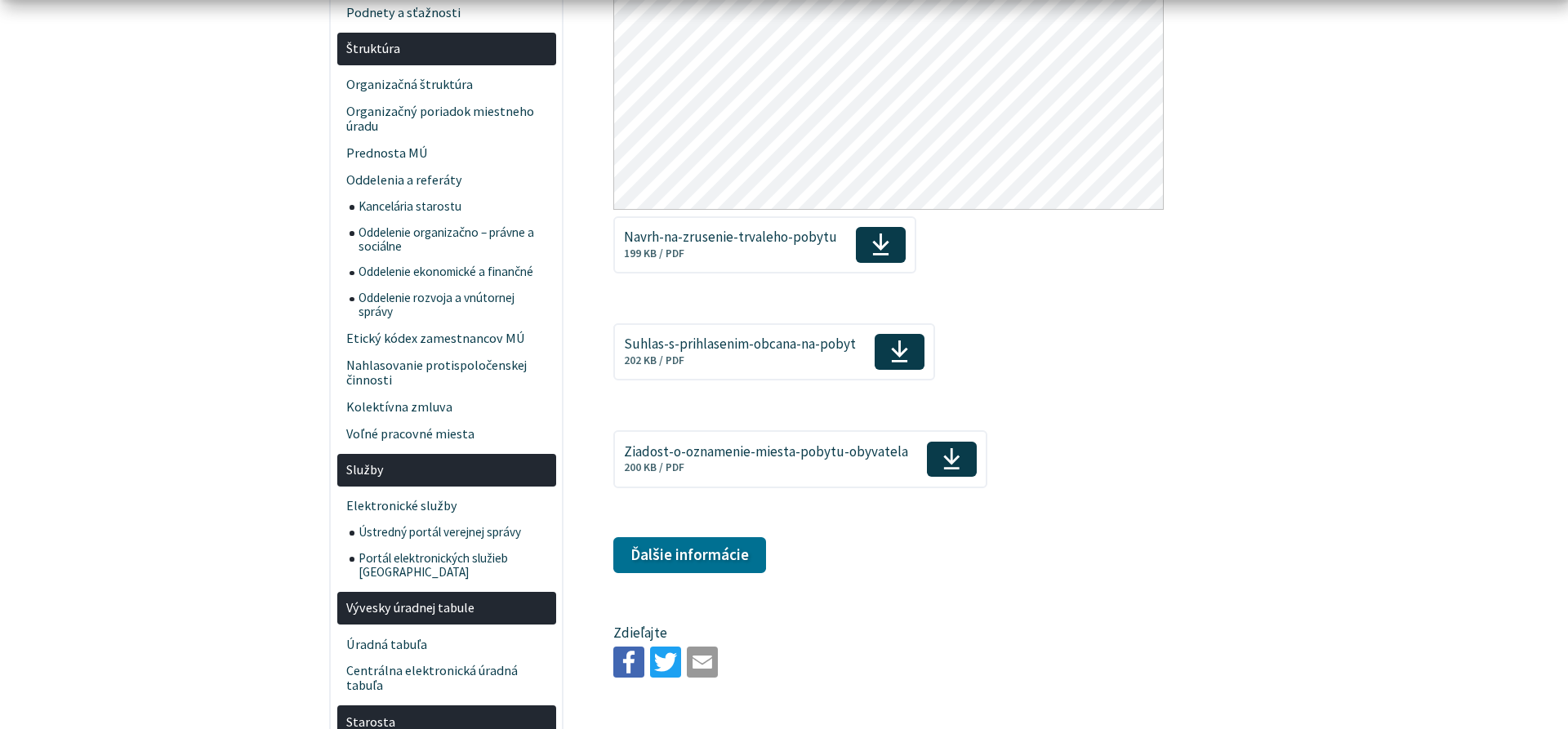
scroll to position [1166, 0]
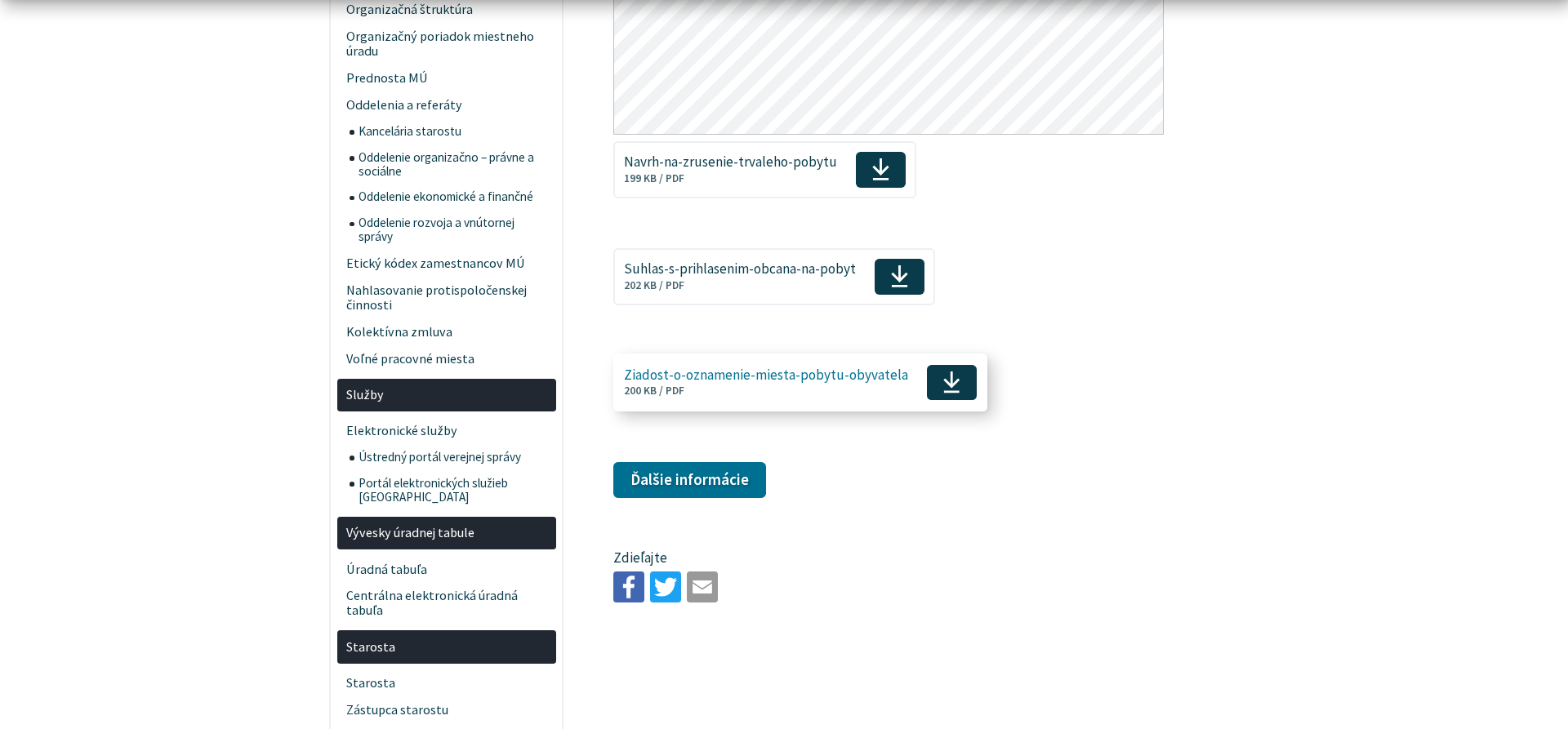
click at [942, 384] on icon at bounding box center [951, 382] width 19 height 24
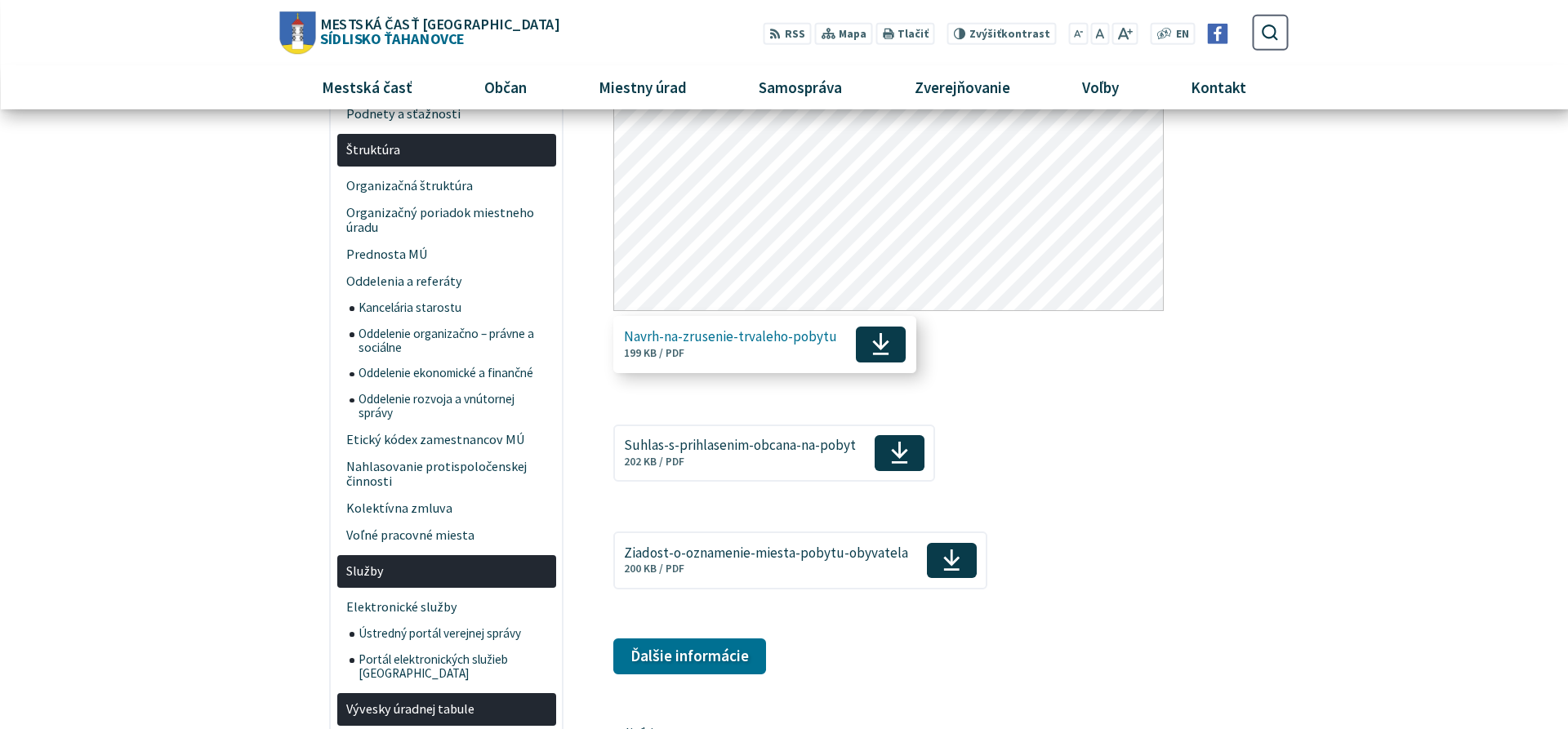
scroll to position [916, 0]
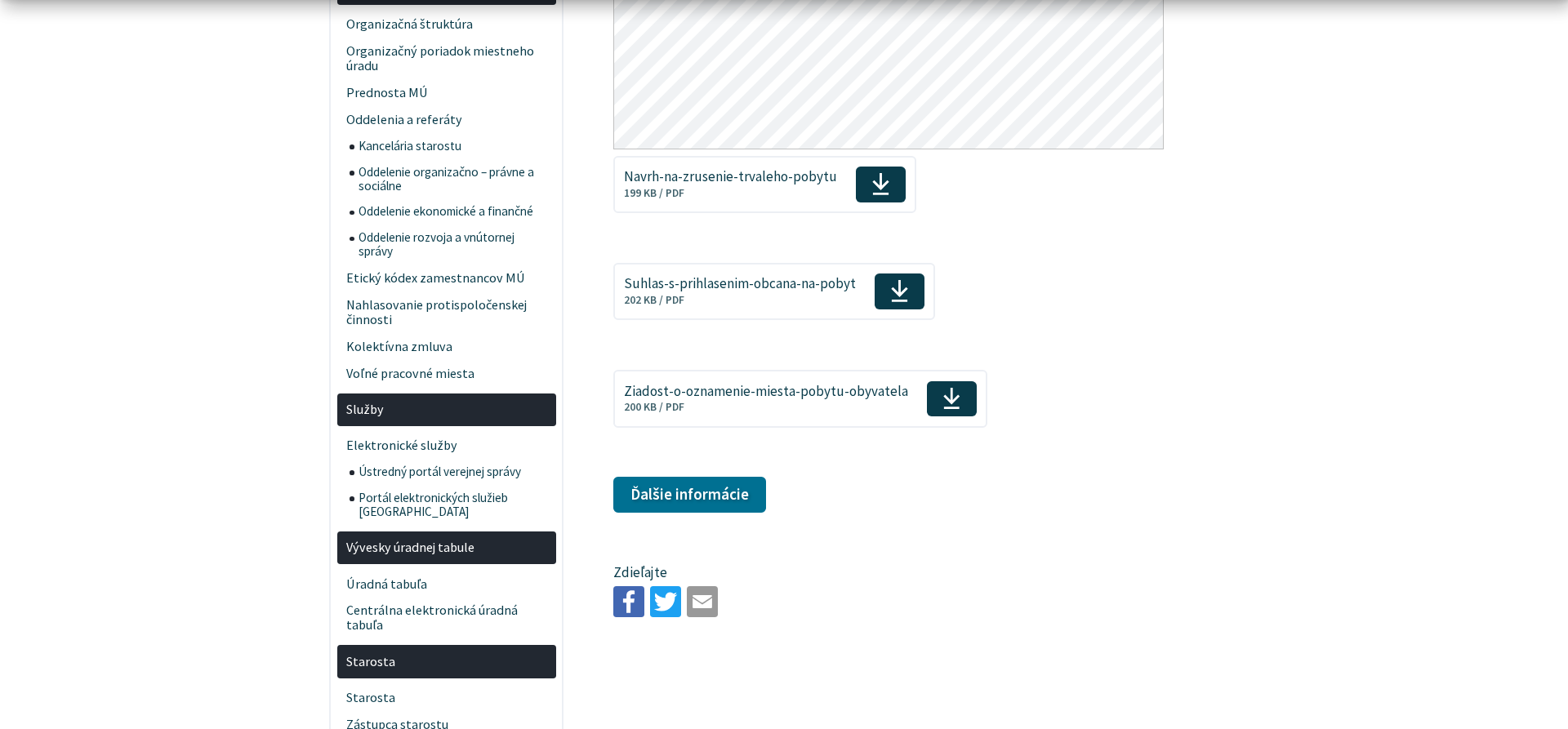
scroll to position [1250, 0]
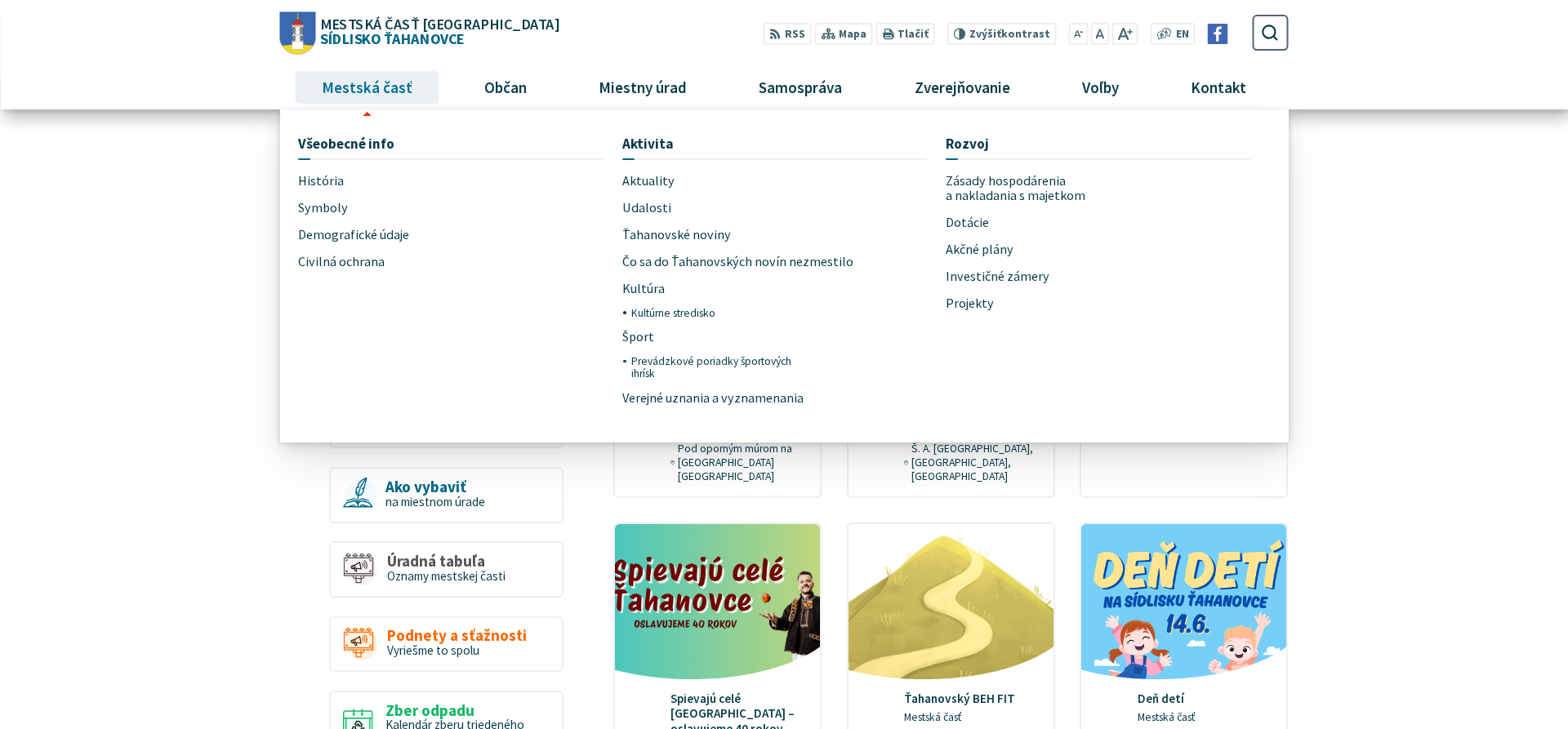
scroll to position [667, 0]
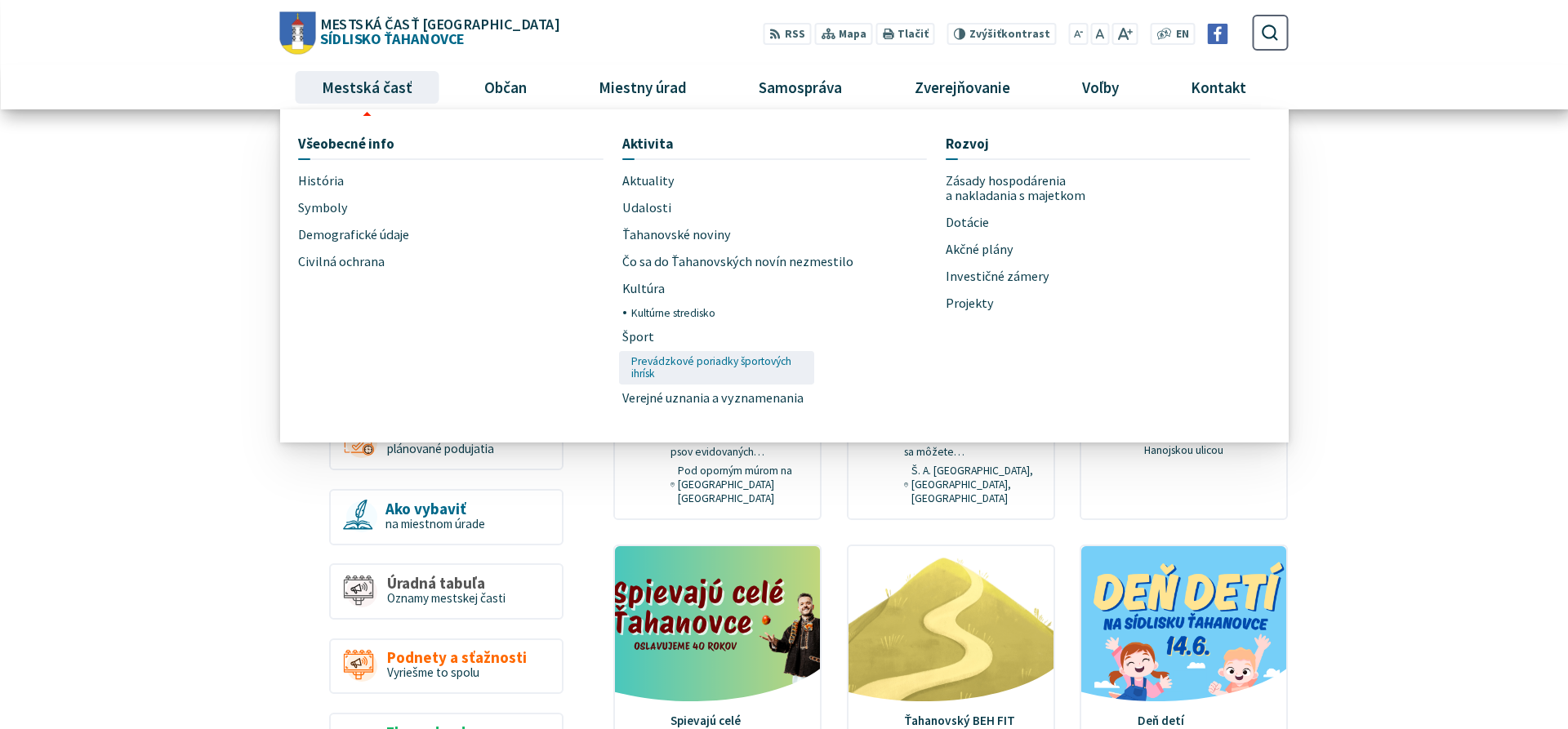
click at [713, 353] on span "Prevádzkové poriadky športových ihrísk" at bounding box center [720, 367] width 177 height 33
click at [677, 236] on span "Ťahanovské noviny" at bounding box center [676, 235] width 109 height 27
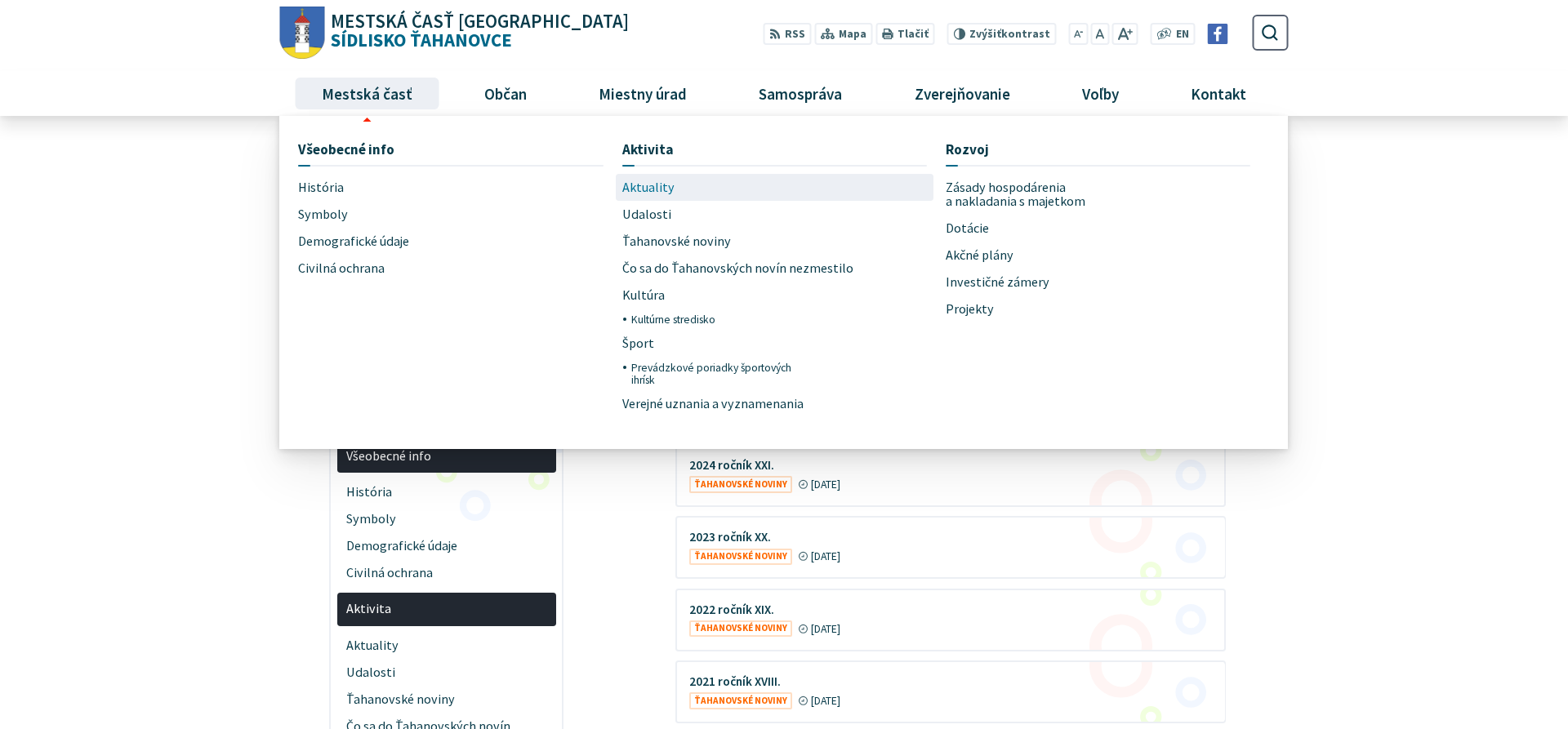
click at [653, 189] on span "Aktuality" at bounding box center [648, 187] width 52 height 27
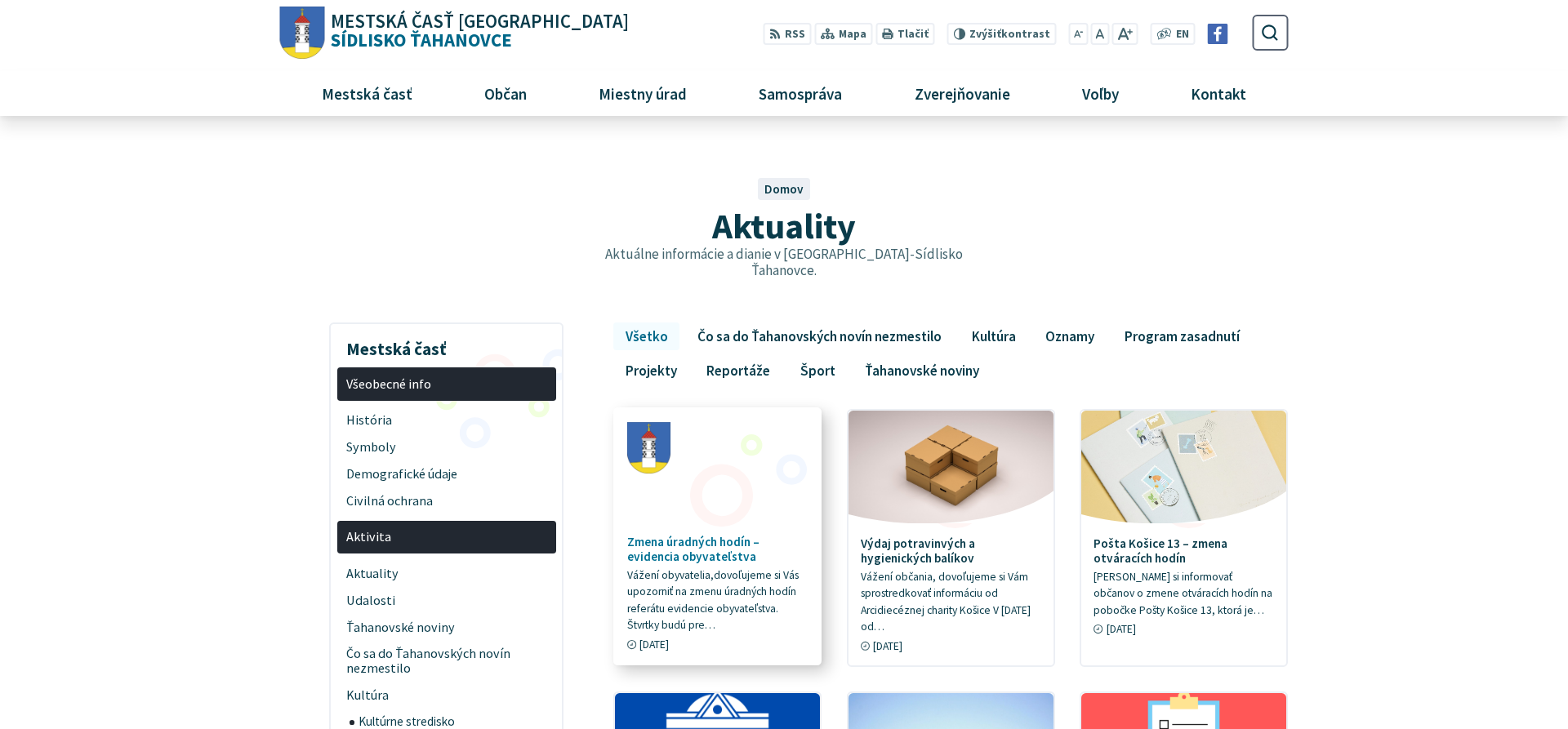
click at [737, 573] on p "Vážení obyvatelia,dovoľujeme si Vás upozorniť na zmenu úradných hodín referátu …" at bounding box center [717, 601] width 181 height 67
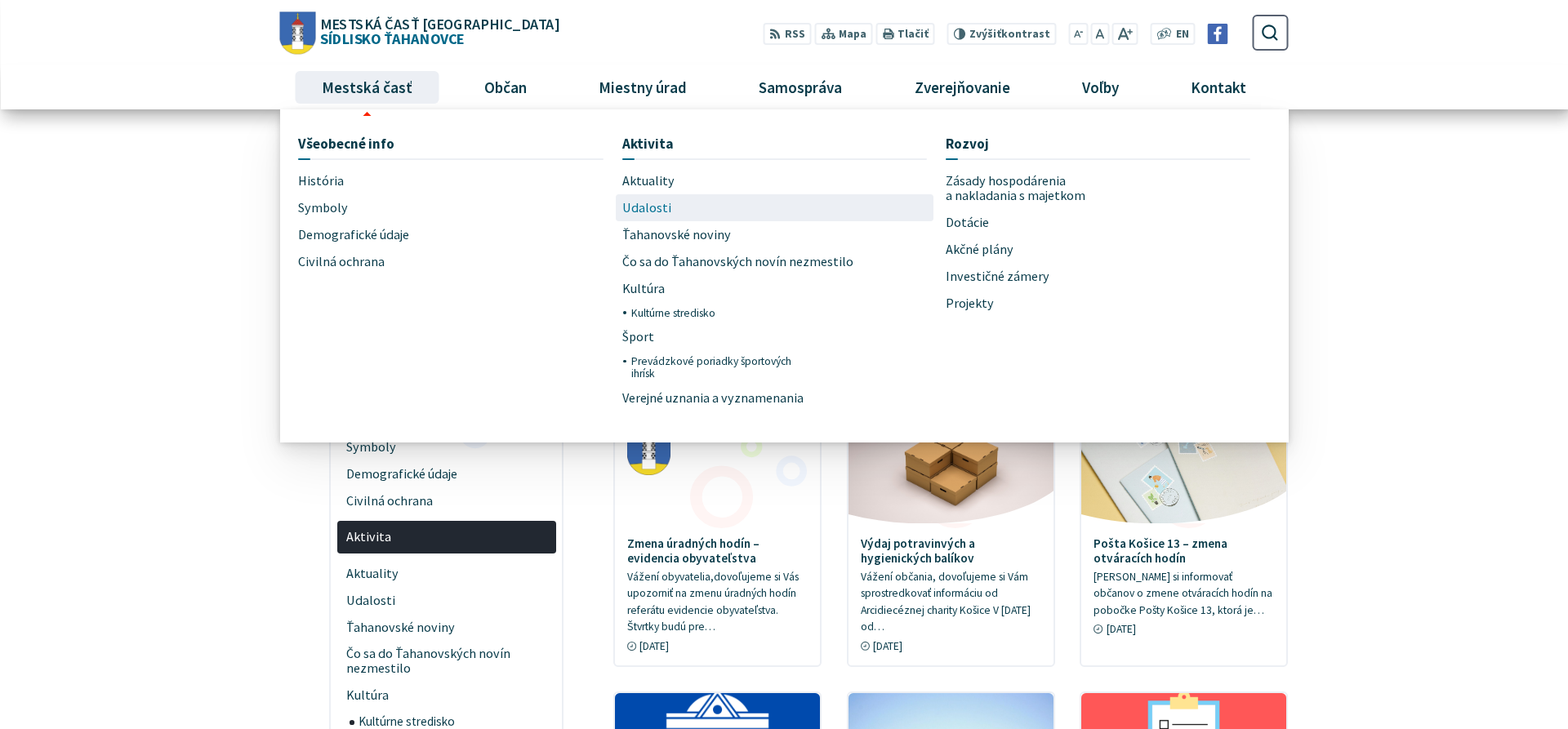
click at [652, 206] on span "Udalosti" at bounding box center [647, 208] width 49 height 27
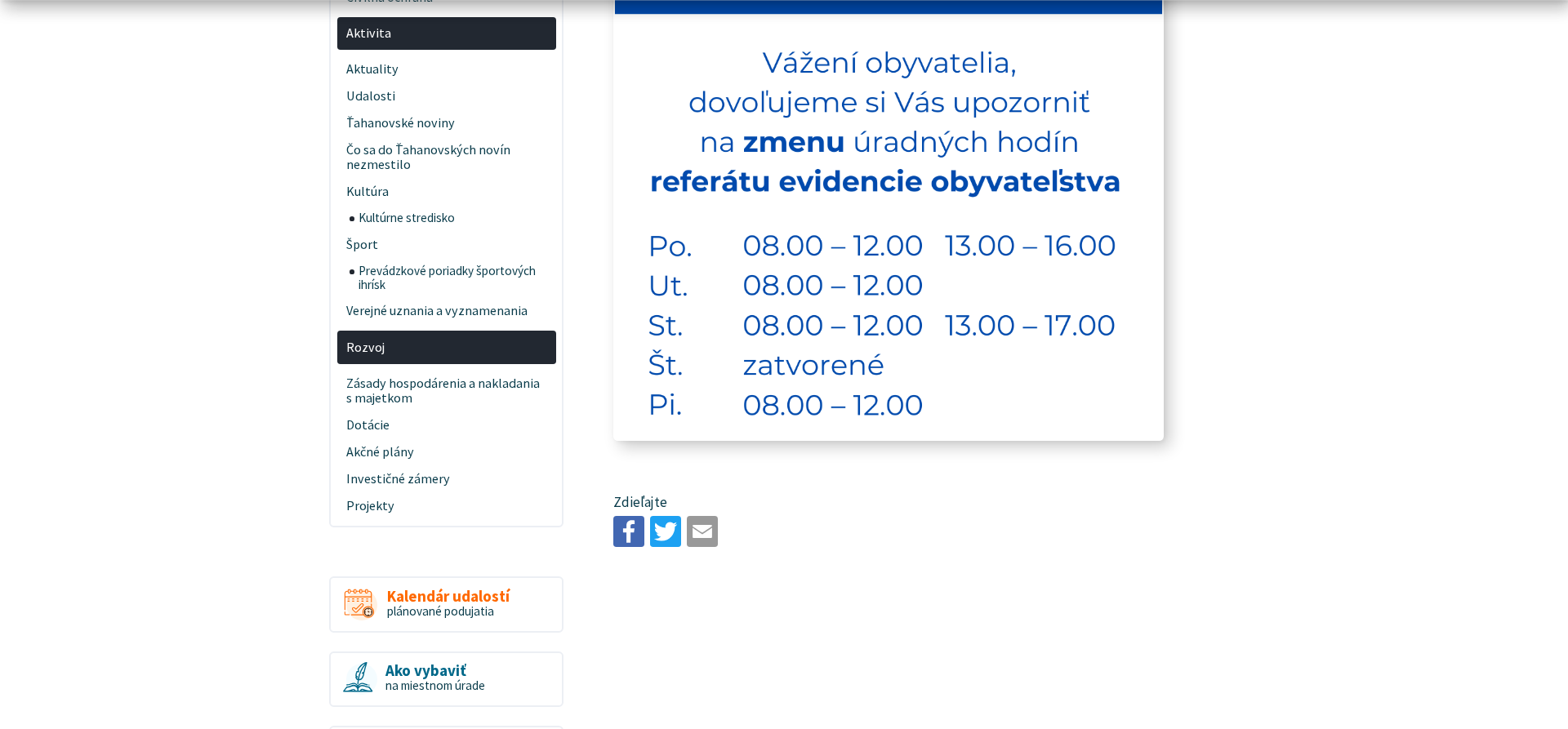
scroll to position [583, 0]
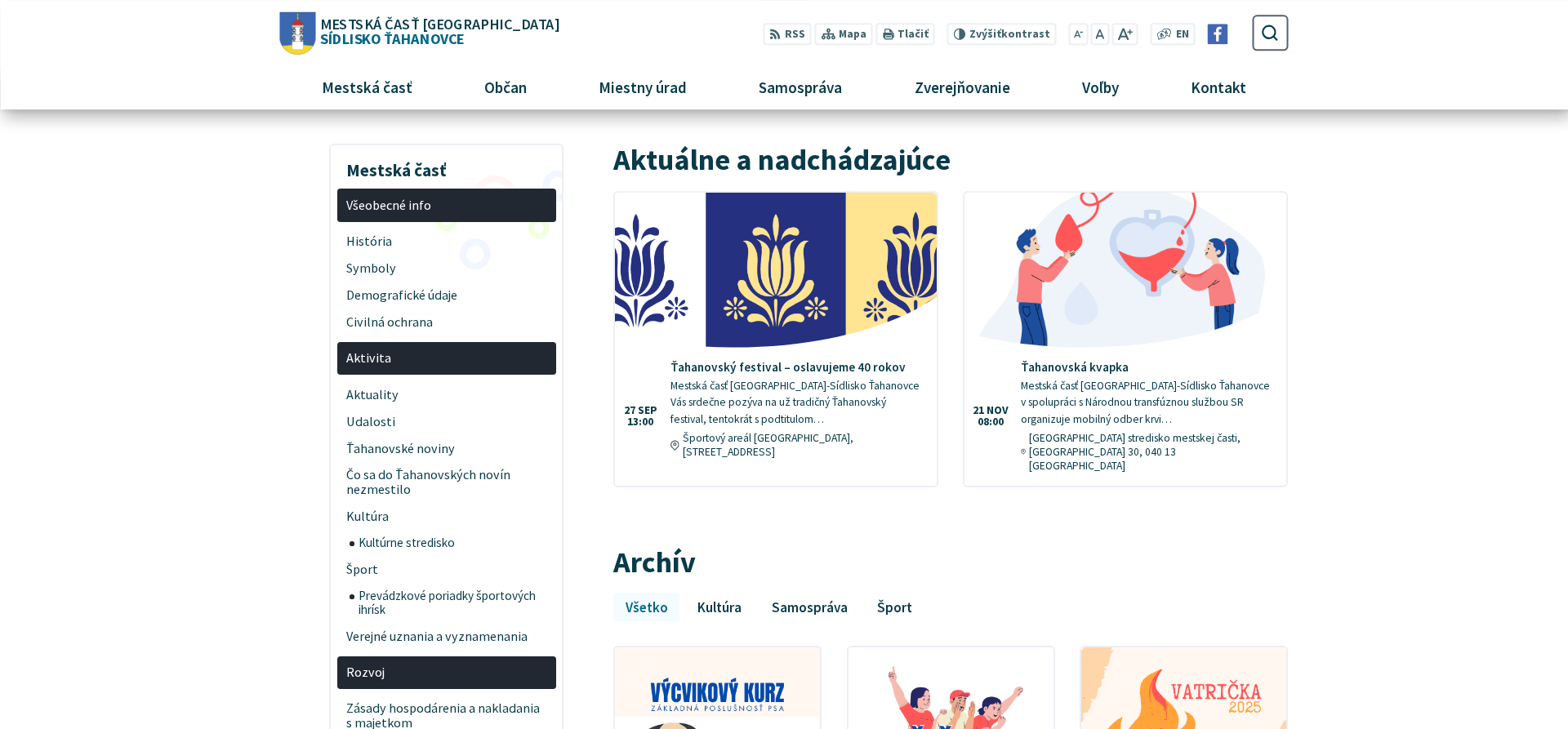
scroll to position [83, 0]
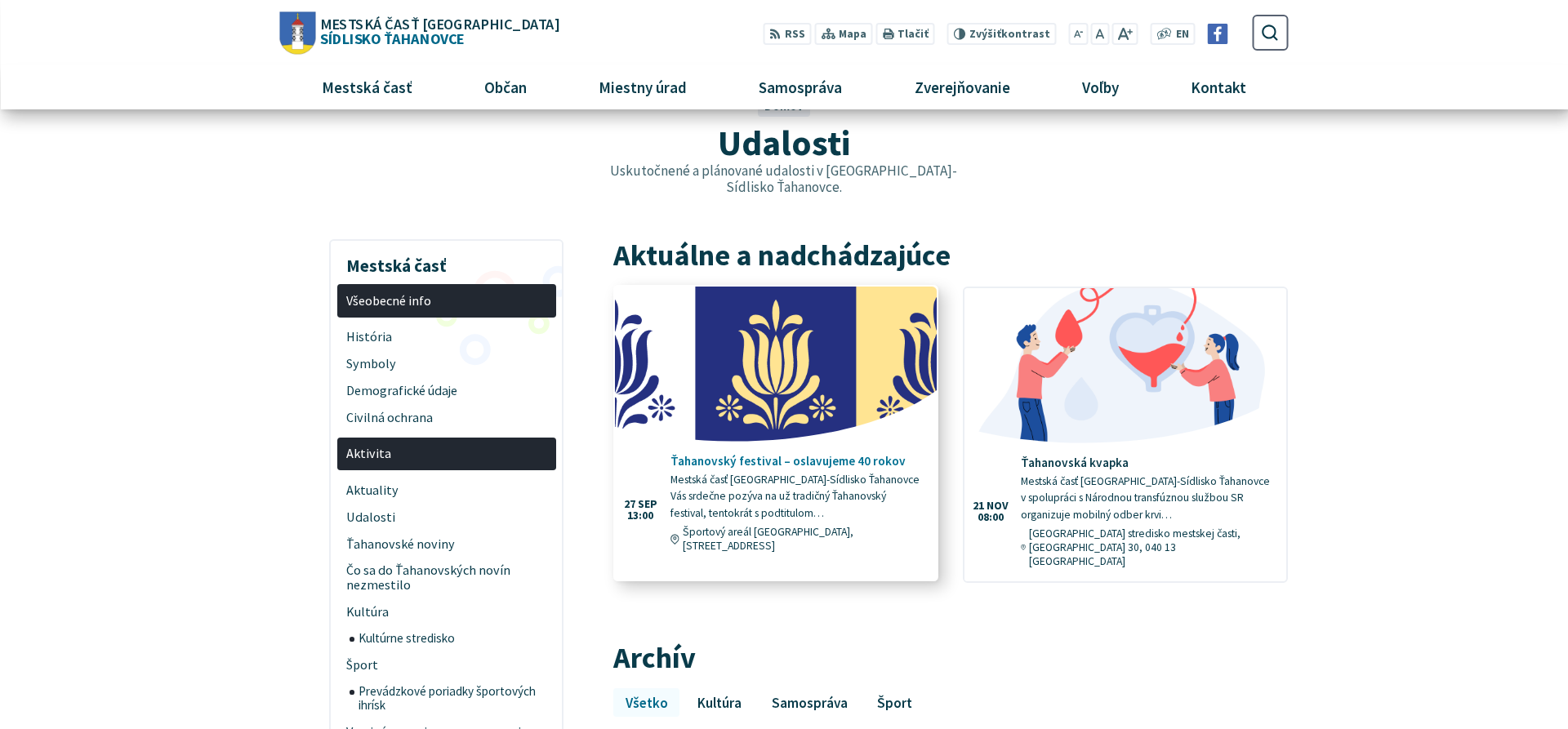
click at [761, 324] on img at bounding box center [775, 364] width 370 height 178
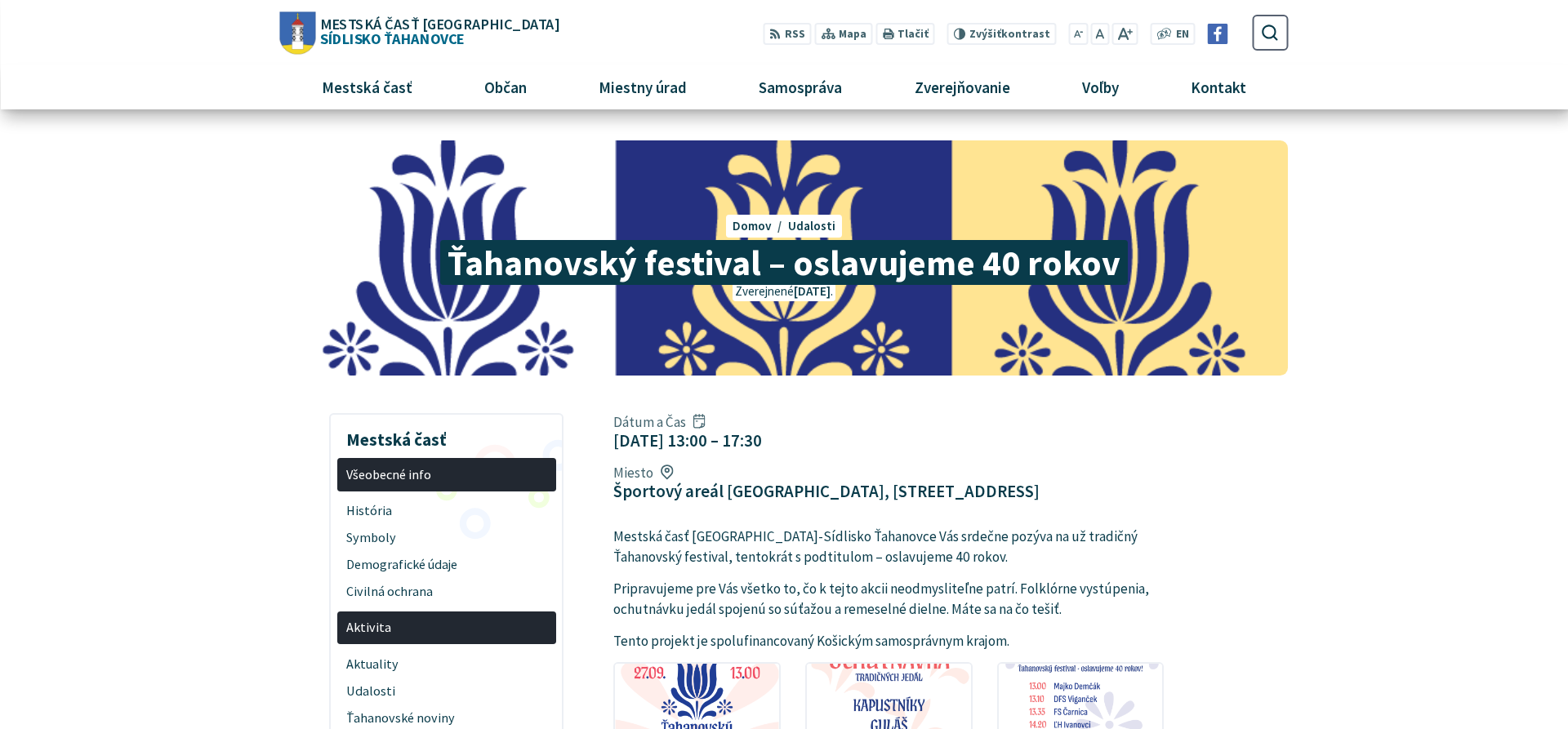
click at [441, 31] on span "Mestská časť [GEOGRAPHIC_DATA] Sídlisko [GEOGRAPHIC_DATA]" at bounding box center [437, 31] width 243 height 30
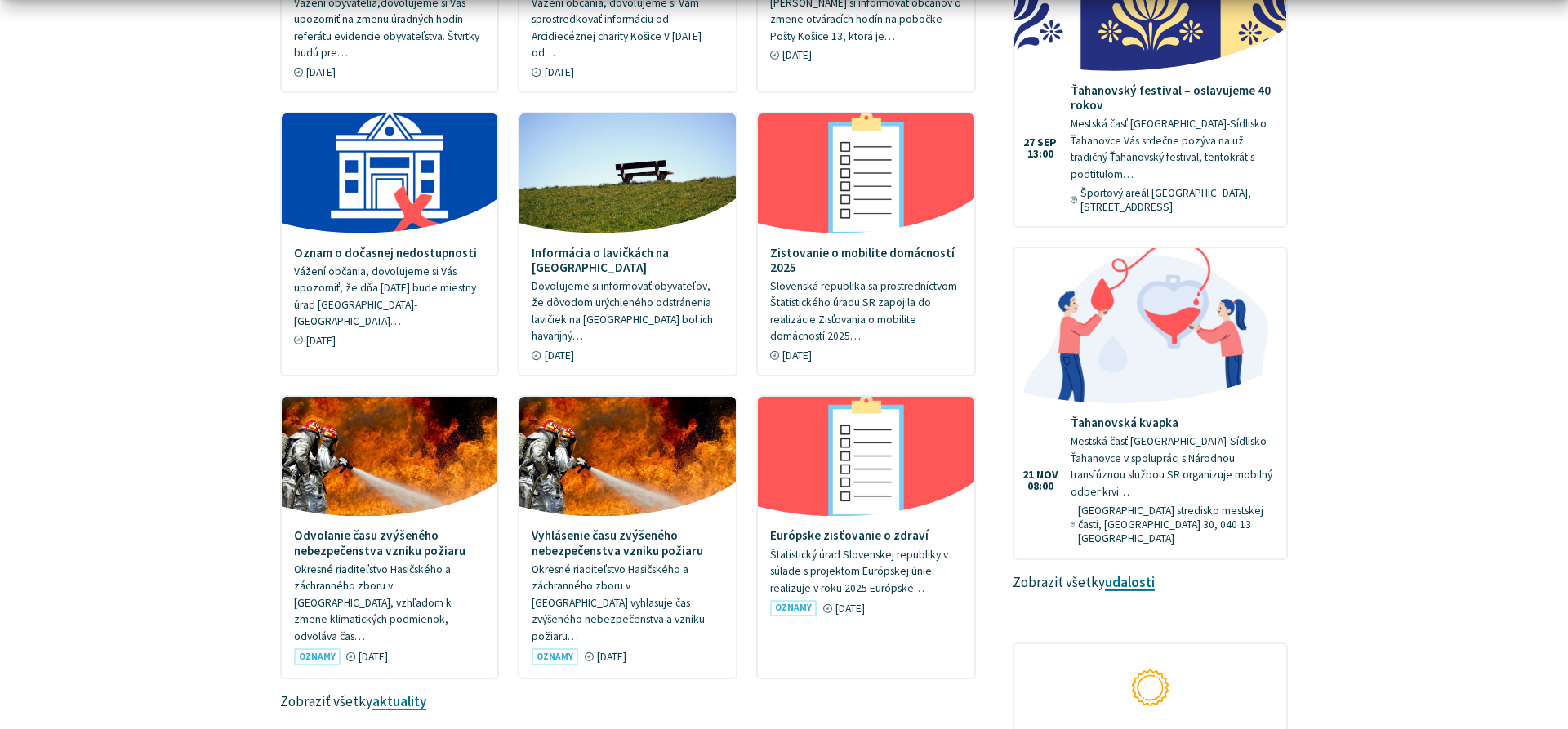
scroll to position [1416, 0]
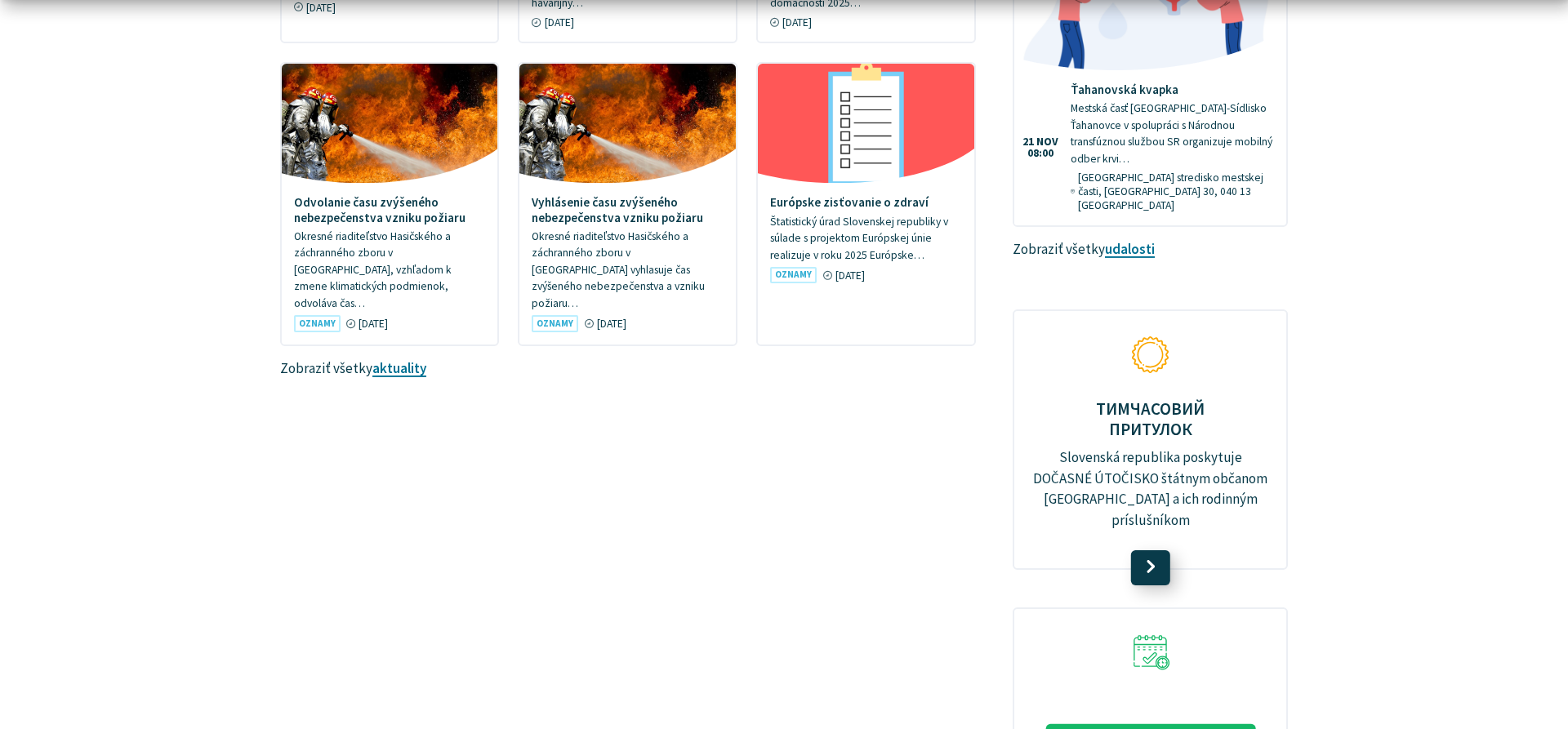
click at [1152, 551] on link at bounding box center [1150, 569] width 39 height 36
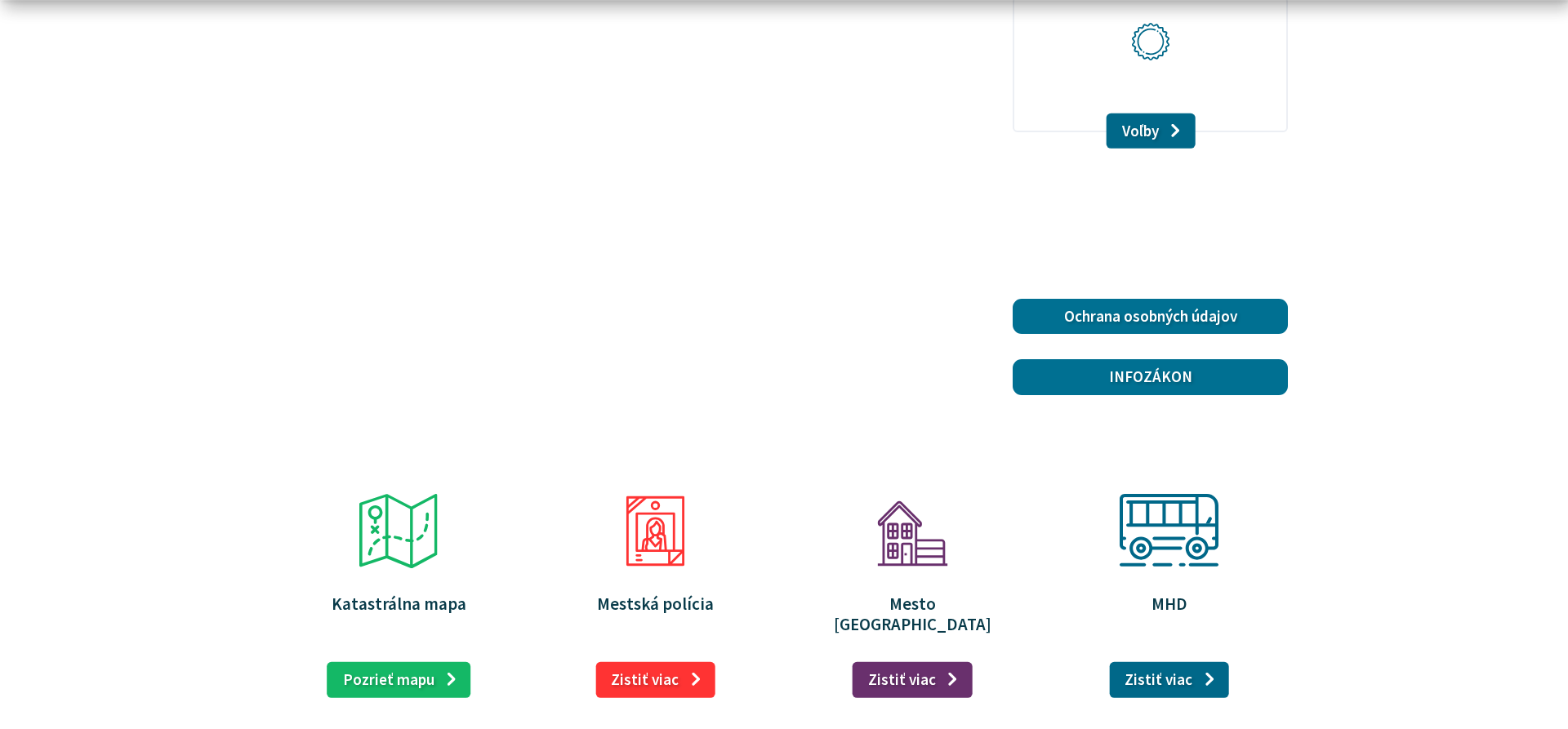
scroll to position [2416, 0]
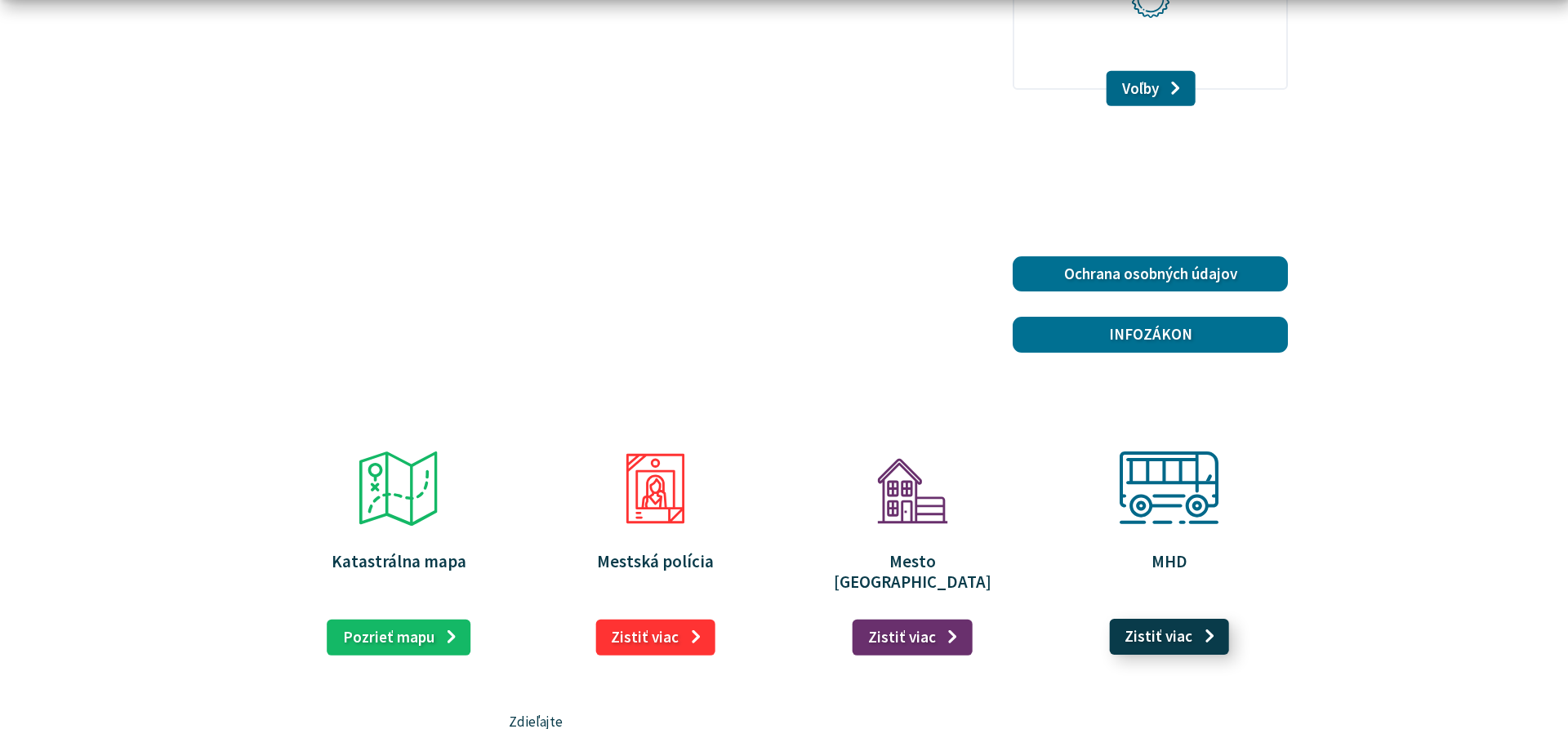
click at [1174, 619] on link "Zistiť viac" at bounding box center [1168, 637] width 120 height 36
